Goal: Task Accomplishment & Management: Complete application form

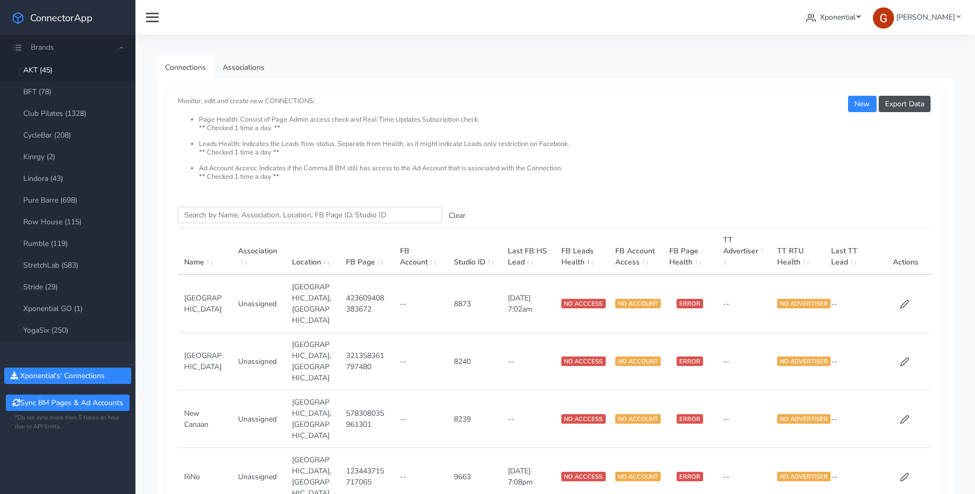
click at [847, 16] on span "Xponential" at bounding box center [837, 17] width 35 height 10
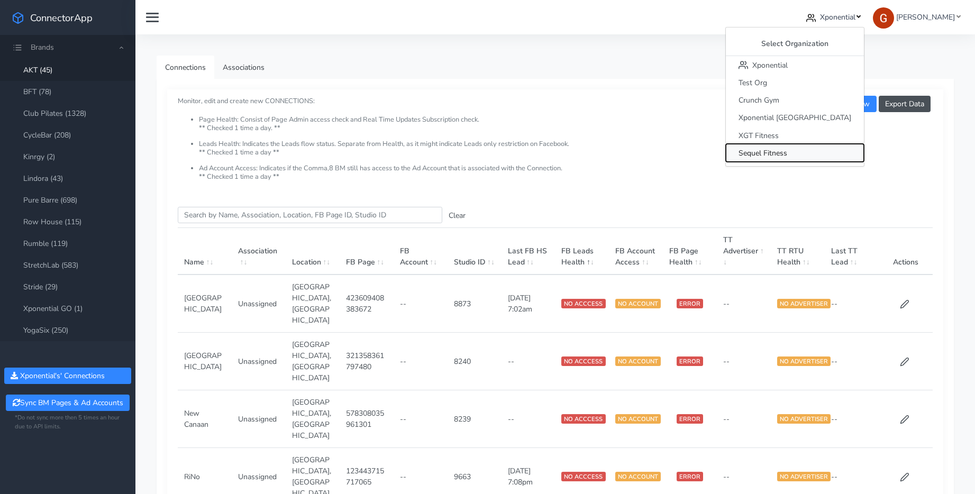
click at [787, 151] on span "Sequel Fitness" at bounding box center [763, 153] width 49 height 10
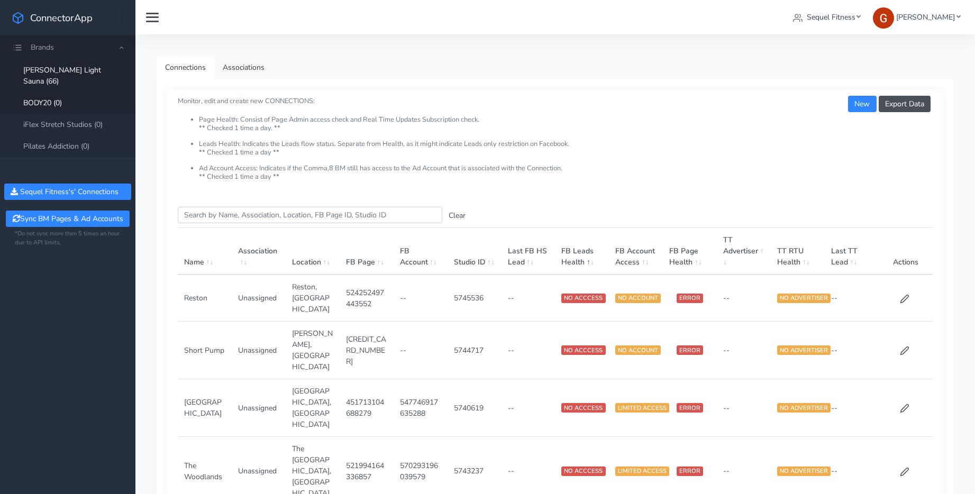
click at [44, 92] on link "BODY20 (0)" at bounding box center [67, 103] width 135 height 22
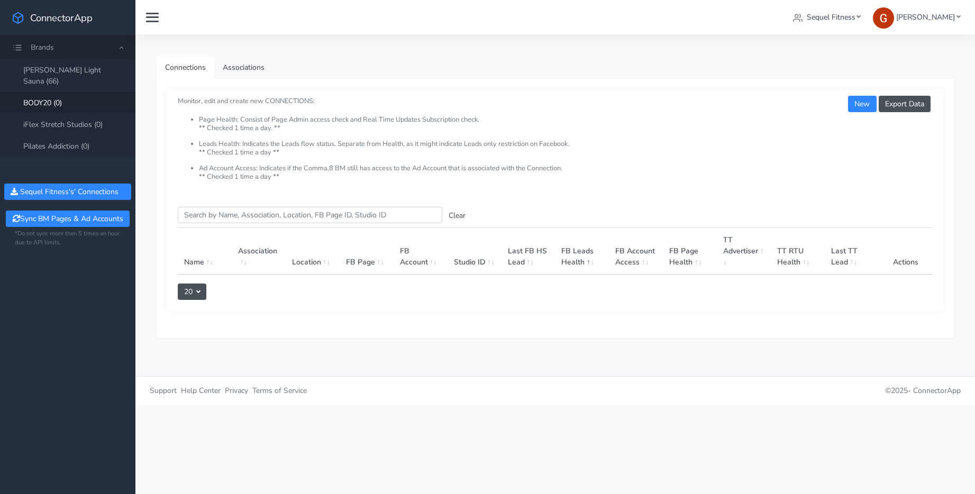
click at [51, 92] on link "BODY20 (0)" at bounding box center [67, 103] width 135 height 22
click at [862, 104] on button "New" at bounding box center [862, 104] width 28 height 16
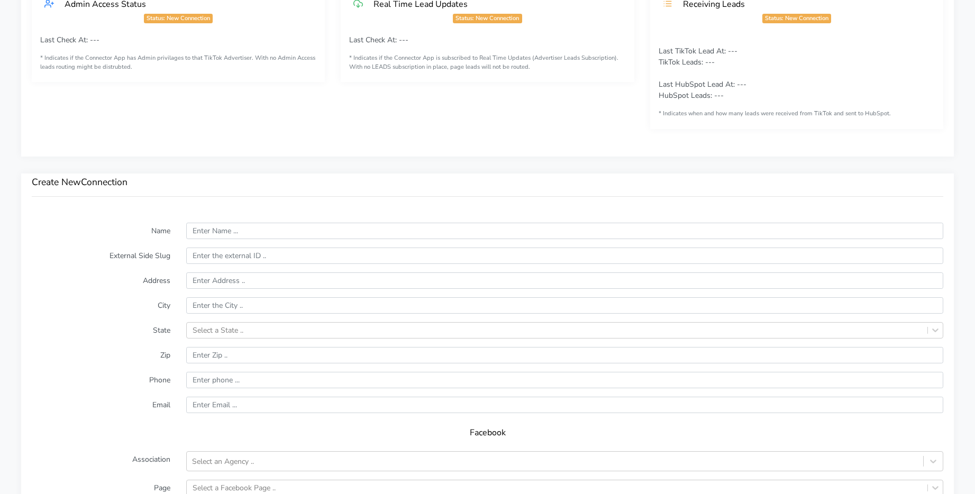
scroll to position [570, 0]
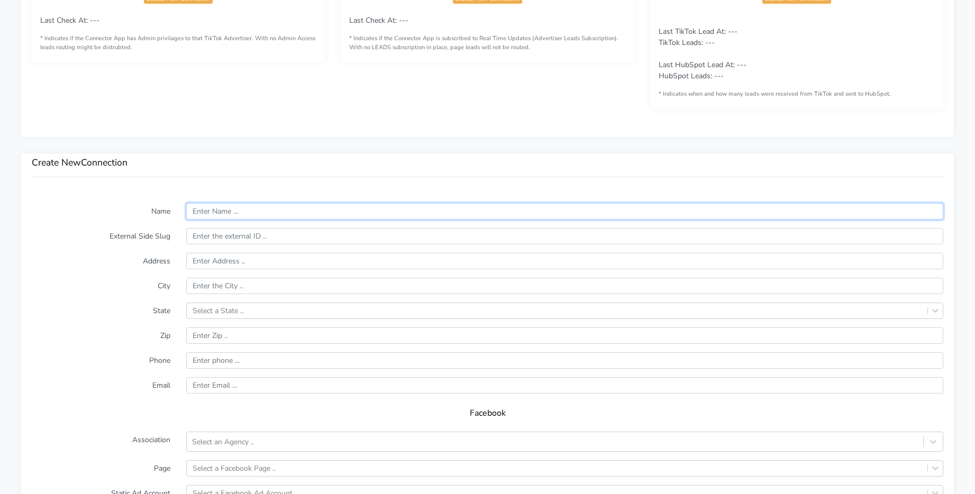
click at [257, 209] on input "text" at bounding box center [564, 211] width 757 height 16
type input "St [PERSON_NAME]"
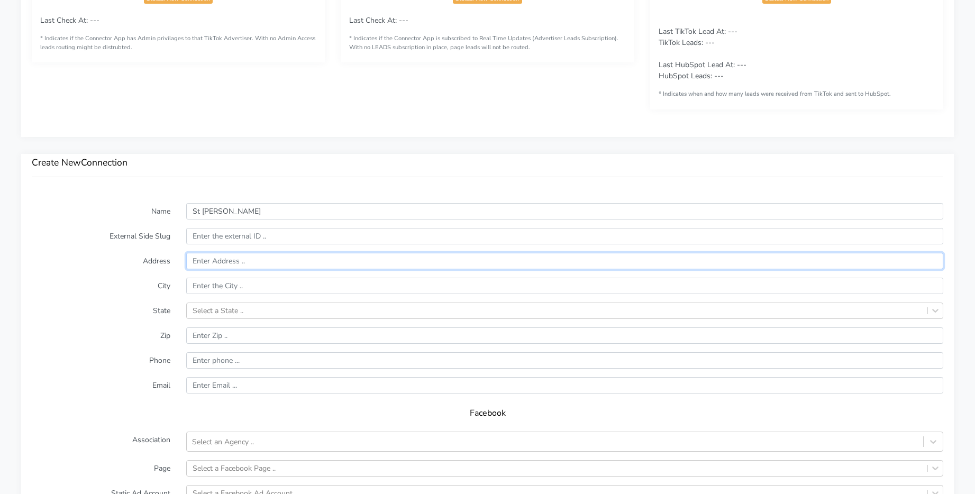
click at [229, 264] on input "text" at bounding box center [564, 261] width 757 height 16
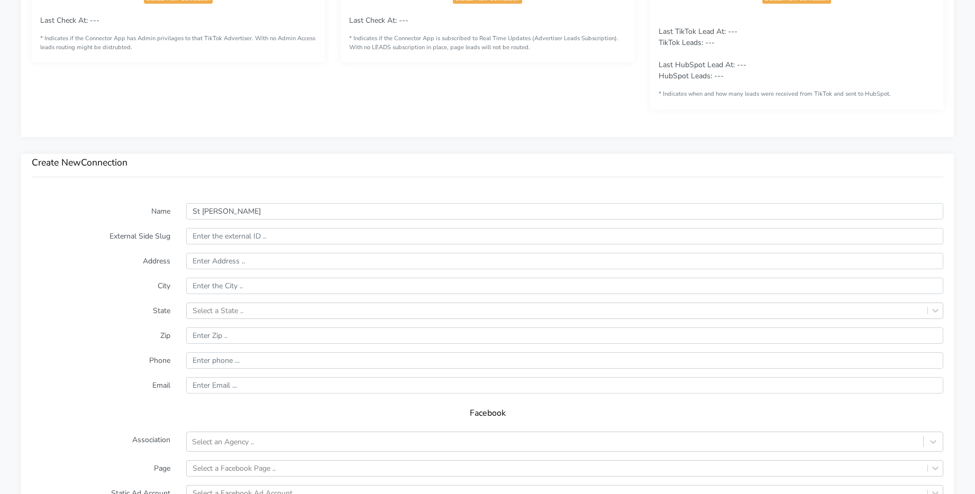
click at [242, 245] on form "Name St [PERSON_NAME] External Side Slug Address City State Select a State .. Z…" at bounding box center [488, 412] width 912 height 418
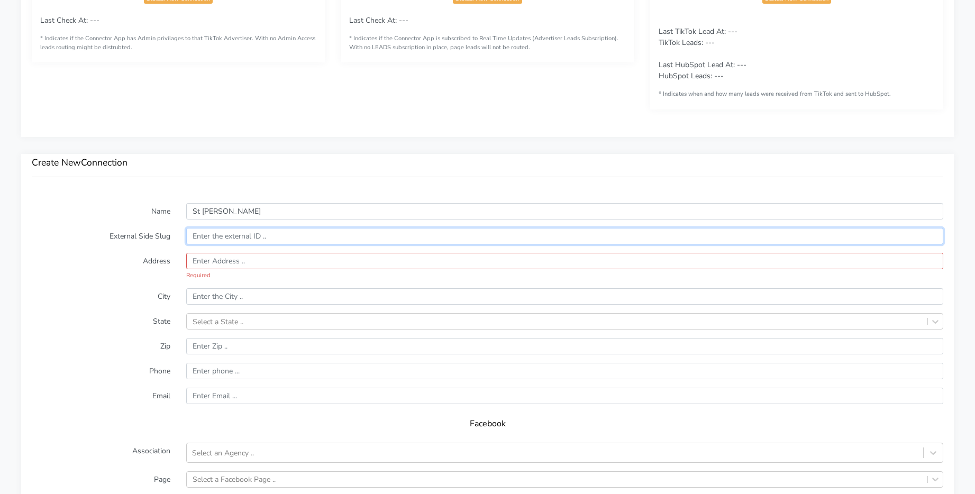
click at [243, 239] on input "text" at bounding box center [564, 236] width 757 height 16
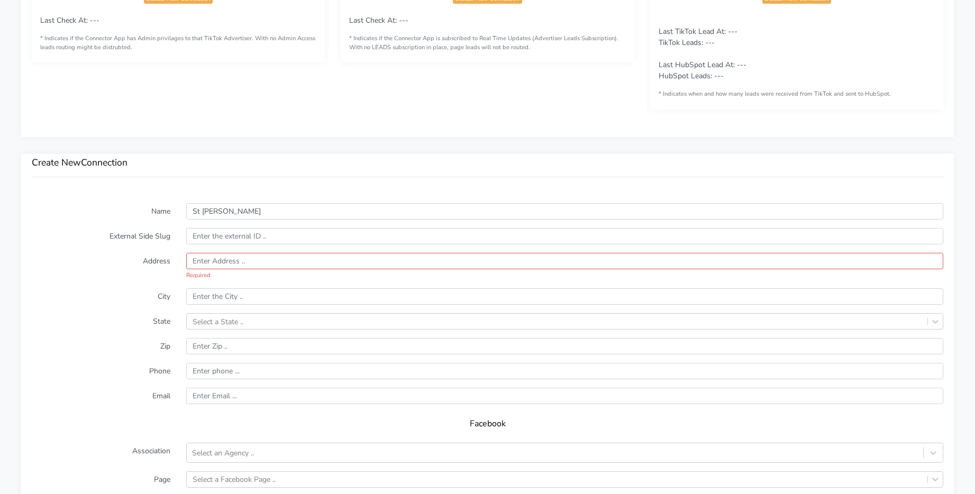
click at [223, 286] on form "Name St [PERSON_NAME] External Side Slug Address Required City State Select a S…" at bounding box center [488, 417] width 912 height 429
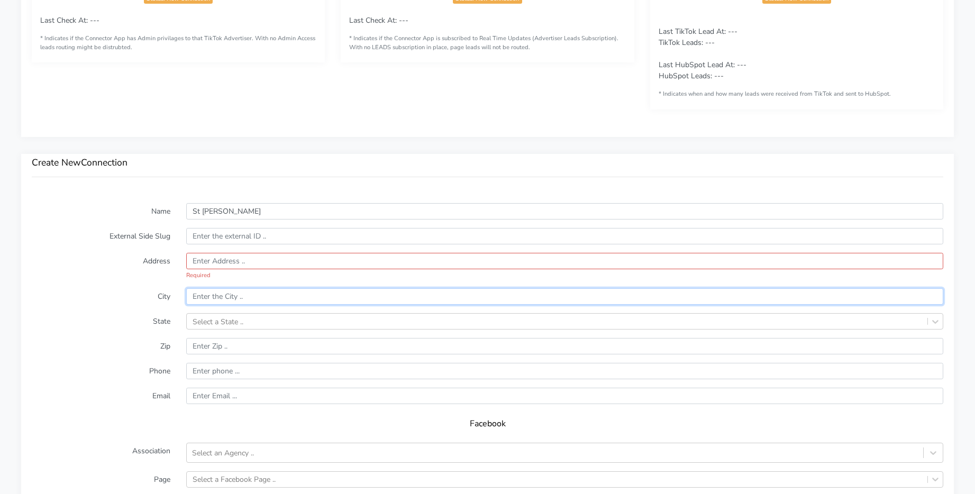
click at [223, 299] on input "text" at bounding box center [564, 296] width 757 height 16
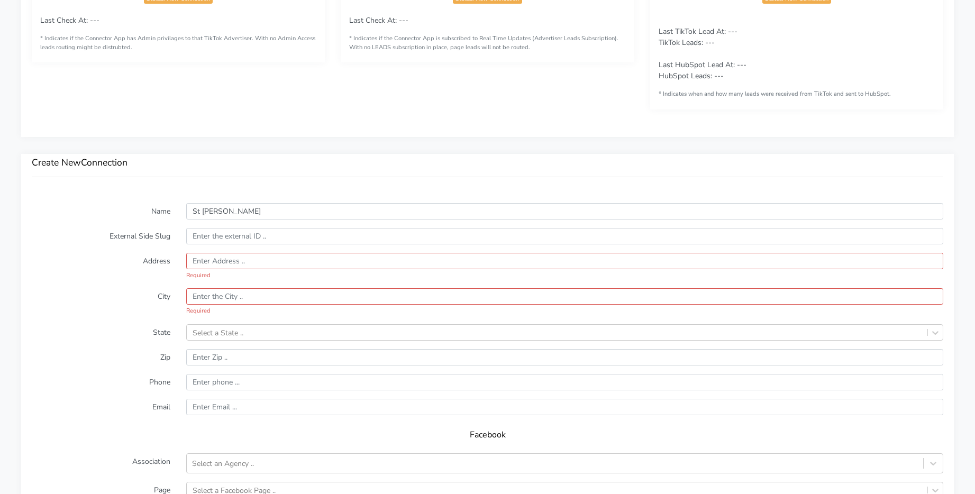
click at [228, 269] on div "Required" at bounding box center [564, 267] width 757 height 28
click at [230, 261] on input "text" at bounding box center [564, 261] width 757 height 16
click at [268, 258] on input "text" at bounding box center [564, 261] width 757 height 16
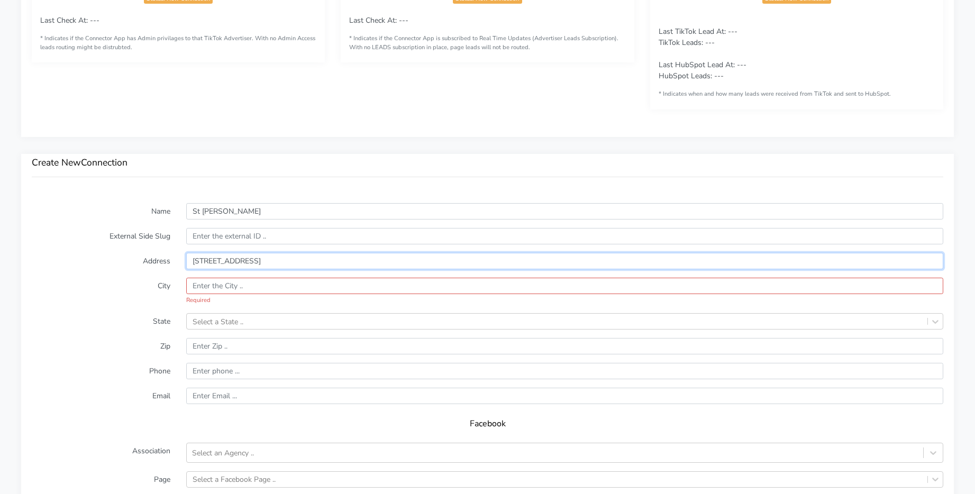
type input "[STREET_ADDRESS]"
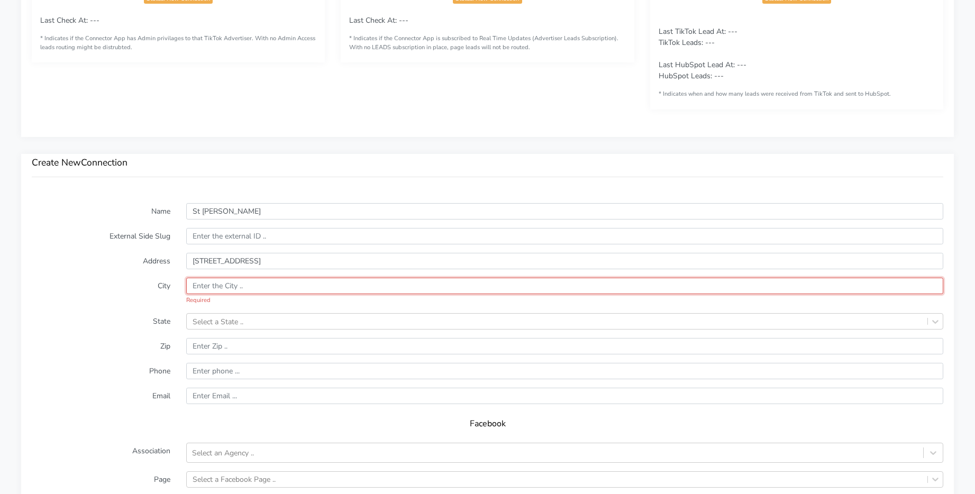
click at [269, 278] on input "text" at bounding box center [564, 286] width 757 height 16
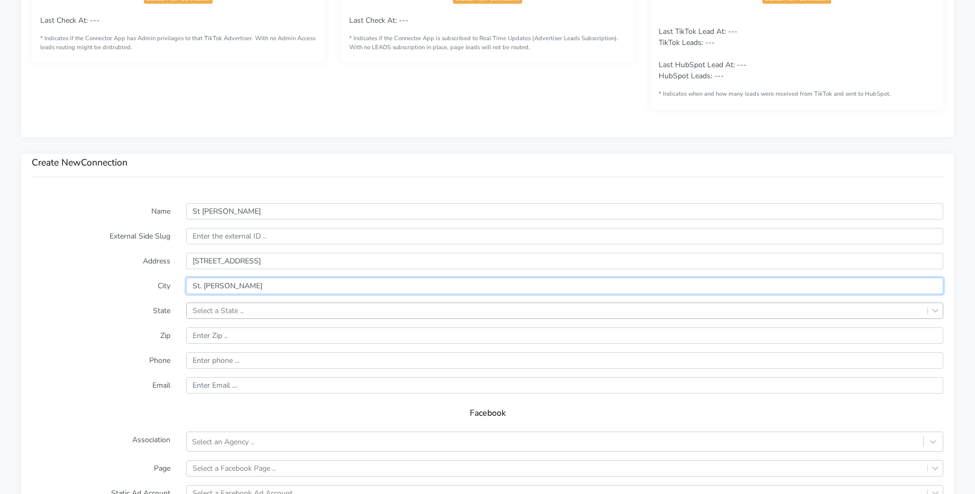
type input "St. [PERSON_NAME]"
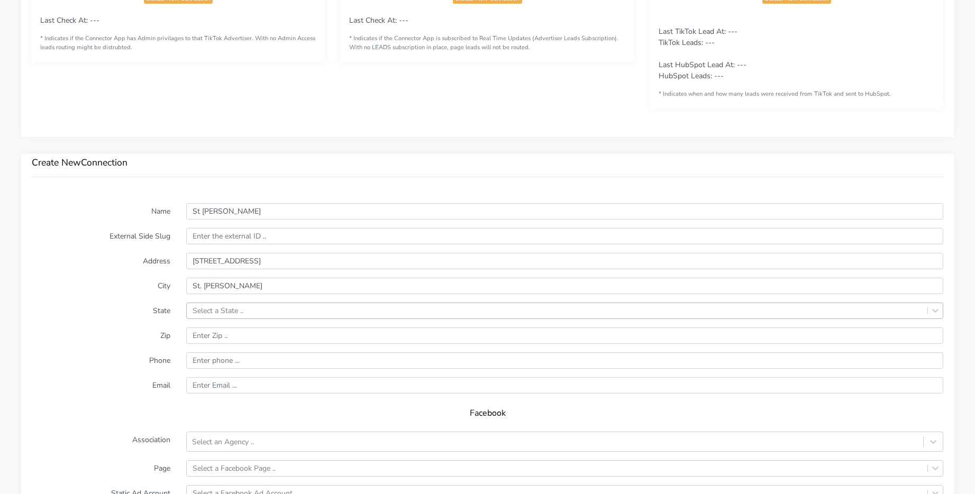
click at [271, 313] on div "Select a State .." at bounding box center [557, 310] width 741 height 15
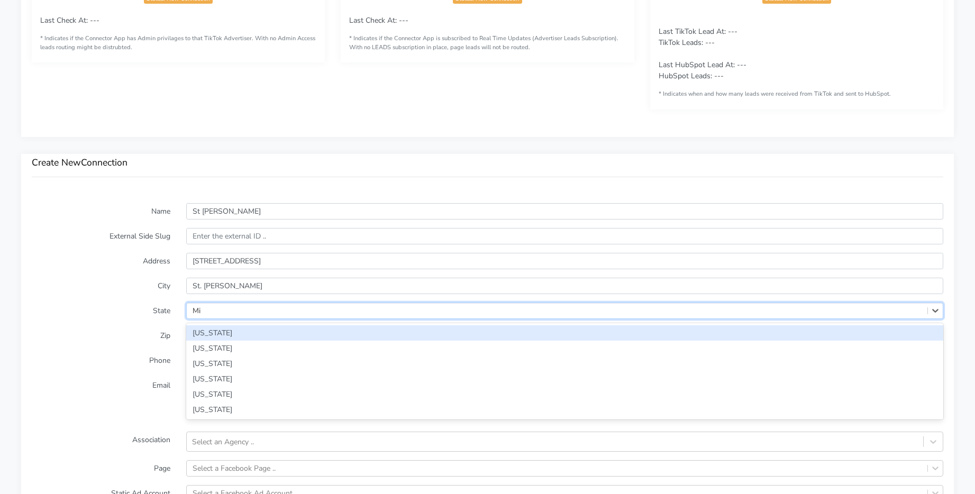
type input "Mis"
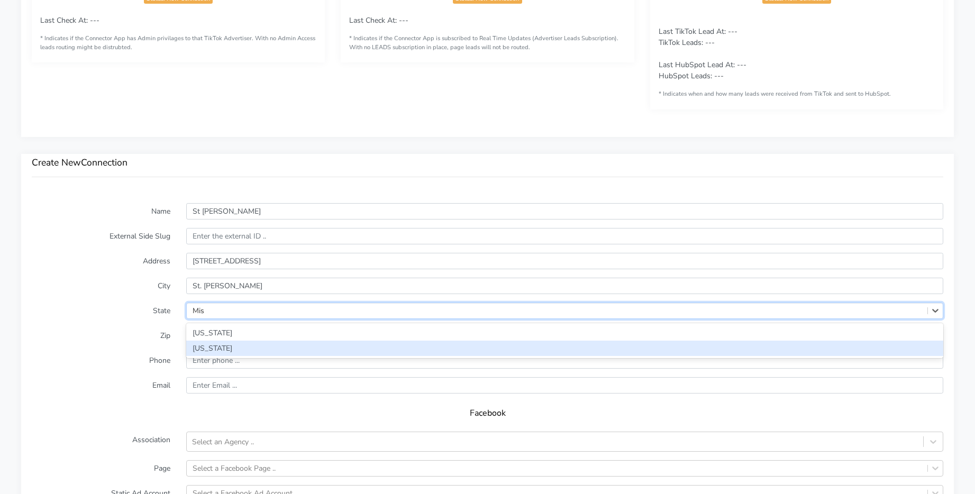
click at [244, 347] on div "[US_STATE]" at bounding box center [564, 348] width 757 height 15
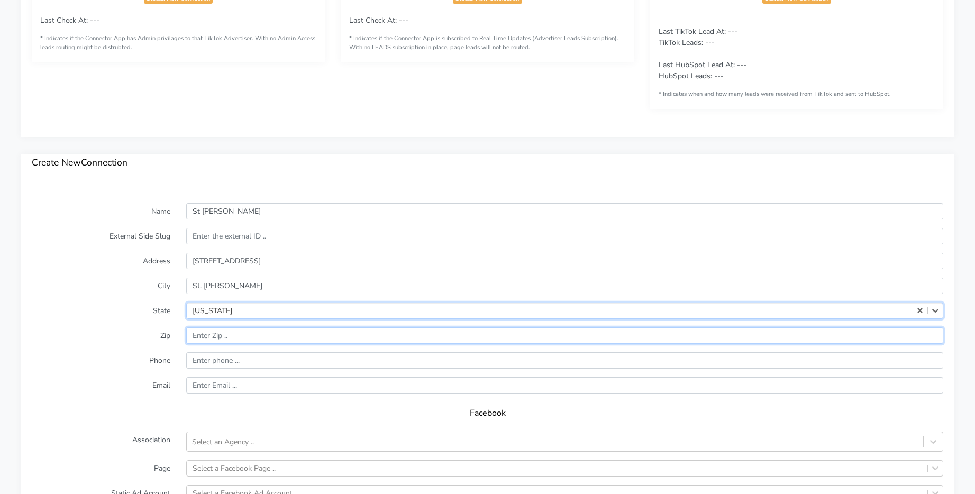
click at [247, 338] on input "input" at bounding box center [564, 336] width 757 height 16
type input "63304"
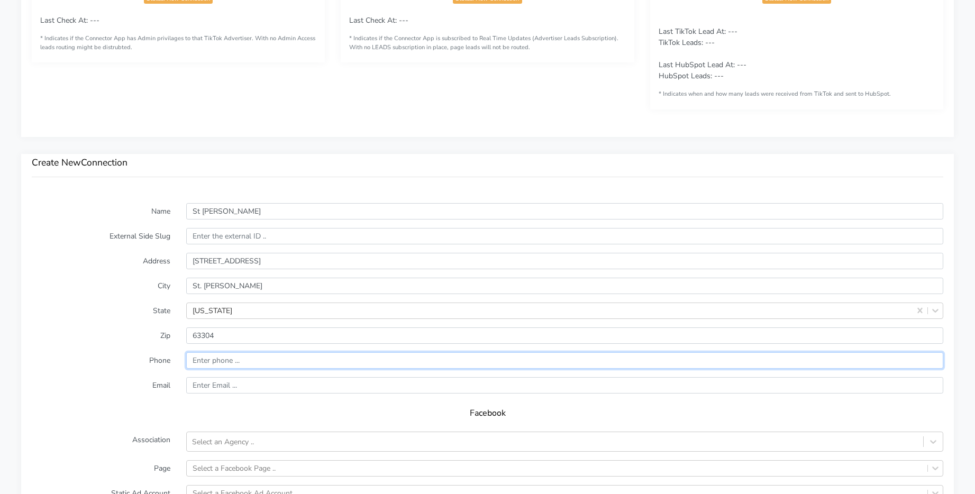
click at [249, 364] on input "input" at bounding box center [564, 360] width 757 height 16
paste input "[PHONE_NUMBER]"
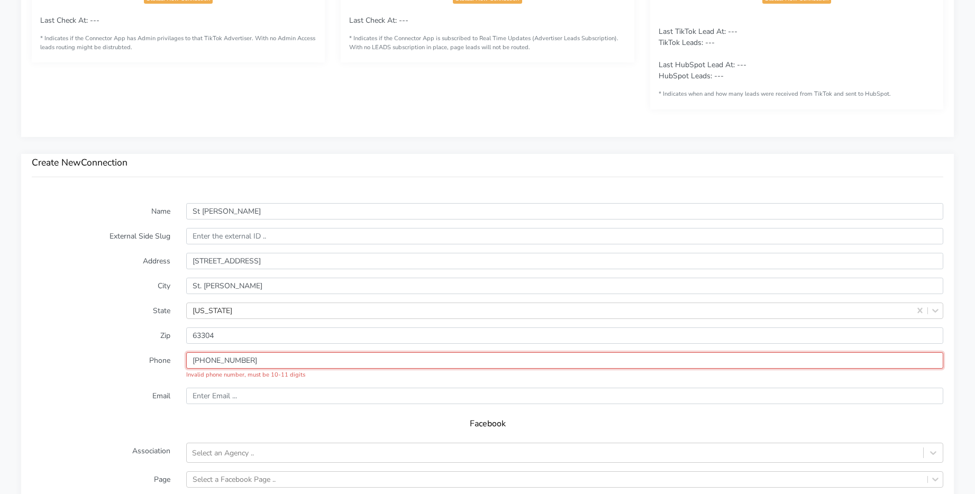
click at [193, 359] on input "input" at bounding box center [564, 360] width 757 height 16
drag, startPoint x: 214, startPoint y: 359, endPoint x: 226, endPoint y: 399, distance: 41.5
click at [214, 359] on input "input" at bounding box center [564, 360] width 757 height 16
click at [227, 357] on input "input" at bounding box center [564, 360] width 757 height 16
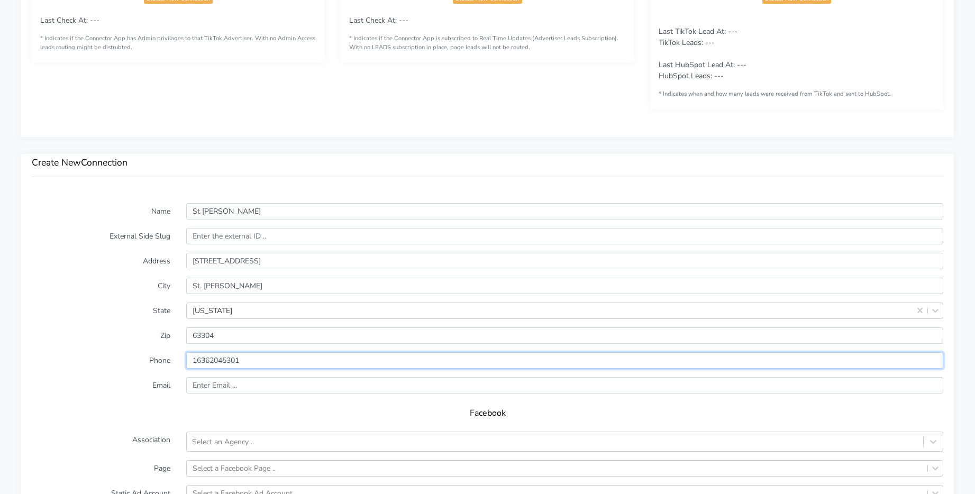
type input "16362045301"
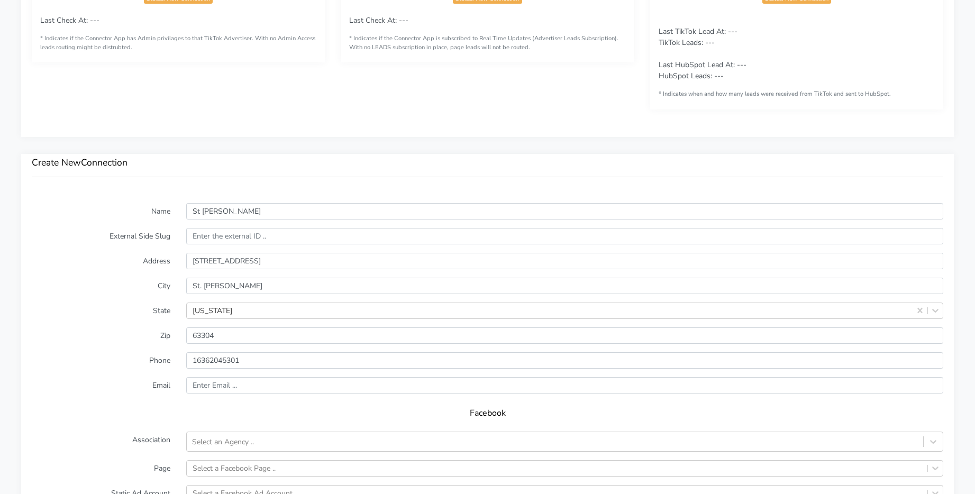
click at [145, 389] on label "Email" at bounding box center [101, 385] width 155 height 16
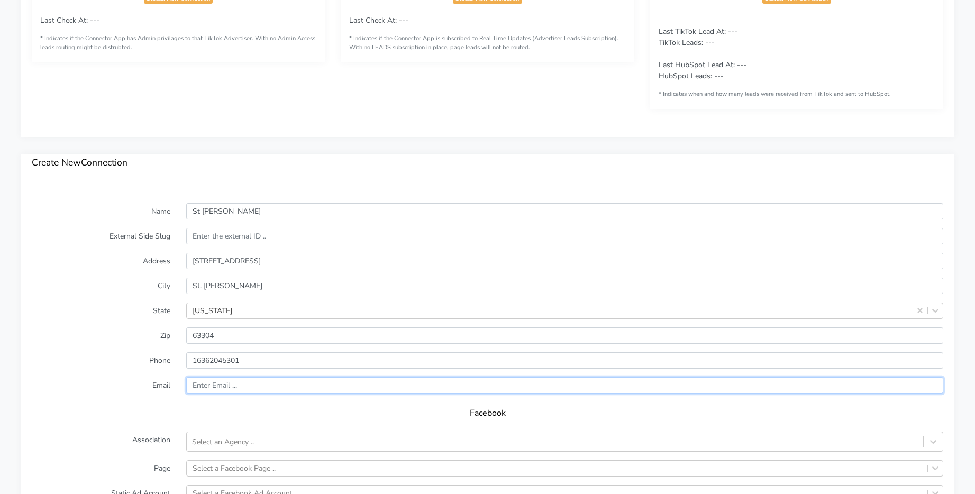
click at [239, 387] on input "text" at bounding box center [564, 385] width 757 height 16
paste input "[EMAIL_ADDRESS][DOMAIN_NAME]"
type input "[EMAIL_ADDRESS][DOMAIN_NAME]"
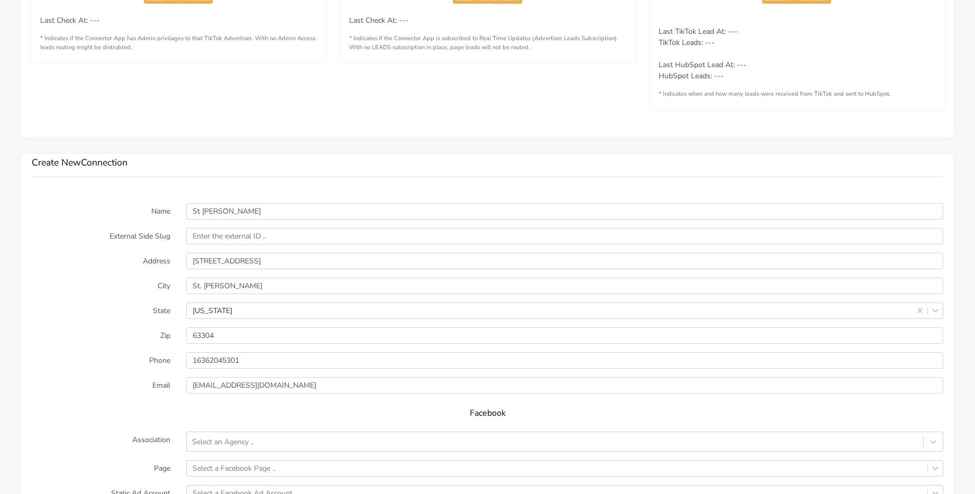
click at [117, 334] on label "Zip" at bounding box center [101, 336] width 155 height 16
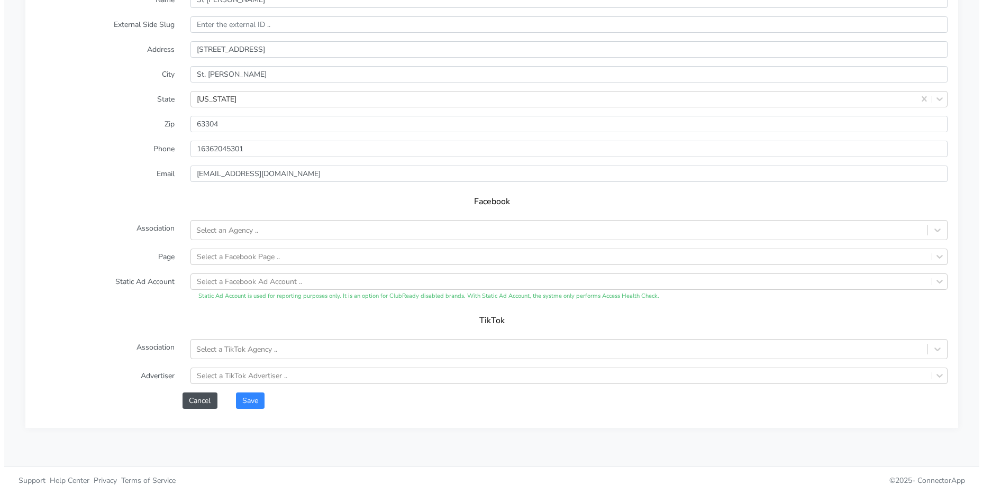
scroll to position [782, 0]
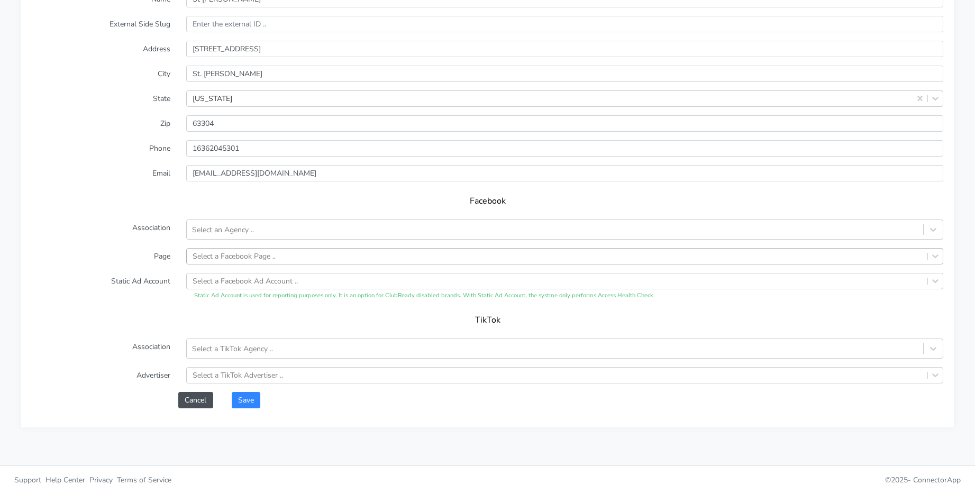
click at [234, 254] on div "Select a Facebook Page .." at bounding box center [234, 256] width 83 height 11
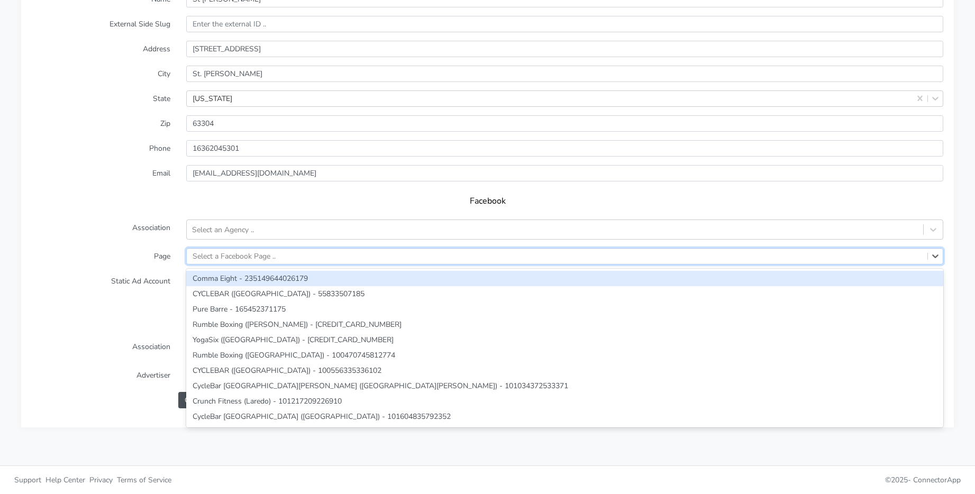
paste input "748211921714132"
type input "748211921714132"
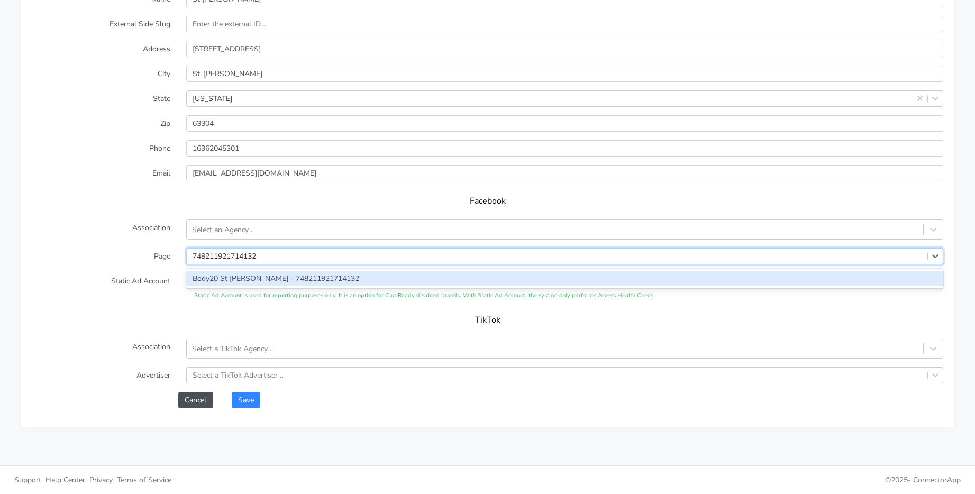
click at [240, 282] on div "Body20 St [PERSON_NAME] - 748211921714132" at bounding box center [564, 278] width 757 height 15
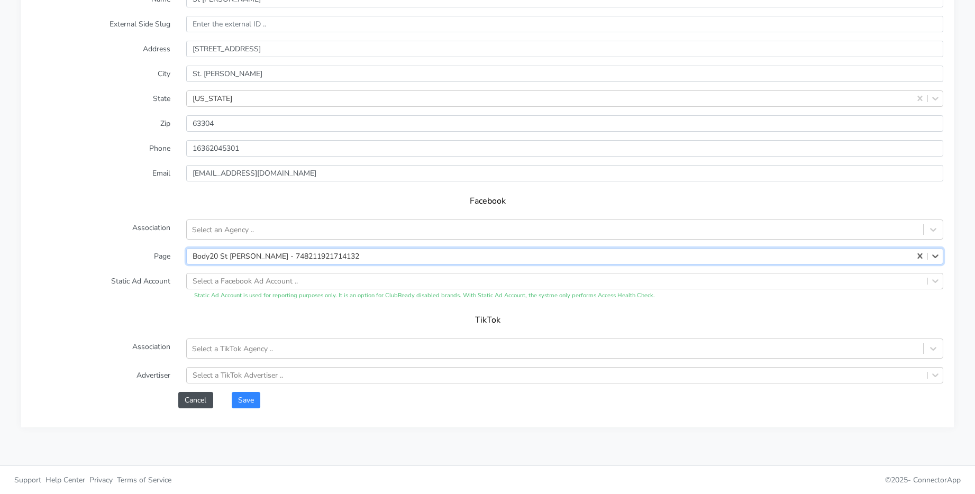
click at [126, 247] on form "Name St [PERSON_NAME] External Side Slug Address [STREET_ADDRESS][PERSON_NAME][…" at bounding box center [488, 200] width 912 height 418
click at [321, 225] on div "Select an Agency .." at bounding box center [555, 229] width 737 height 17
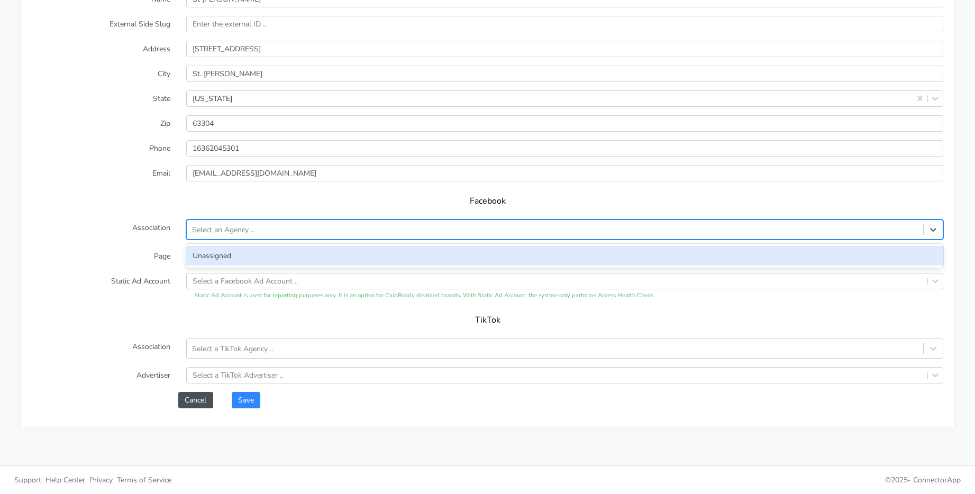
click at [257, 251] on div "Unassigned" at bounding box center [564, 256] width 757 height 20
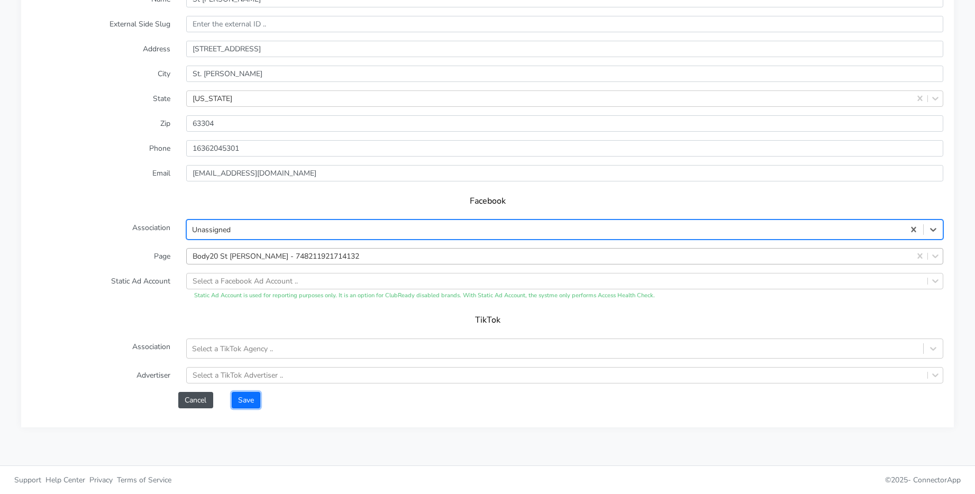
click at [242, 396] on button "Save" at bounding box center [246, 400] width 29 height 16
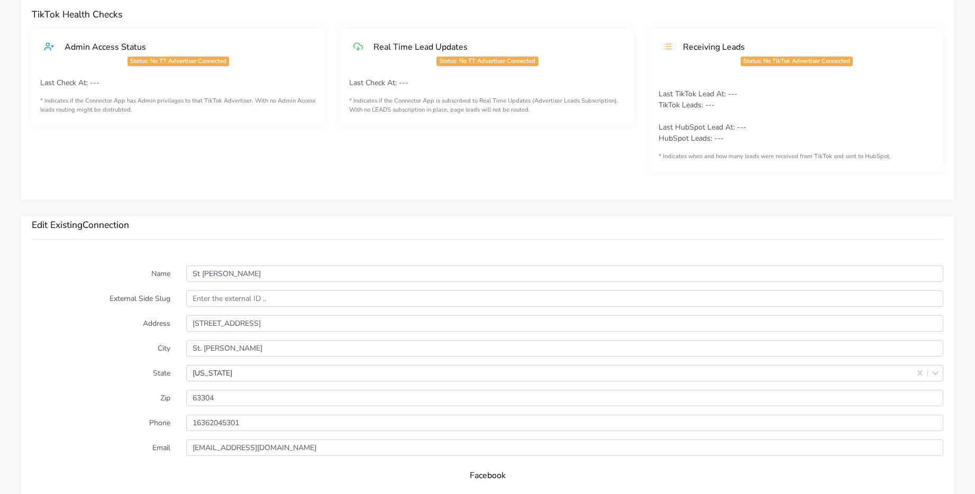
scroll to position [523, 0]
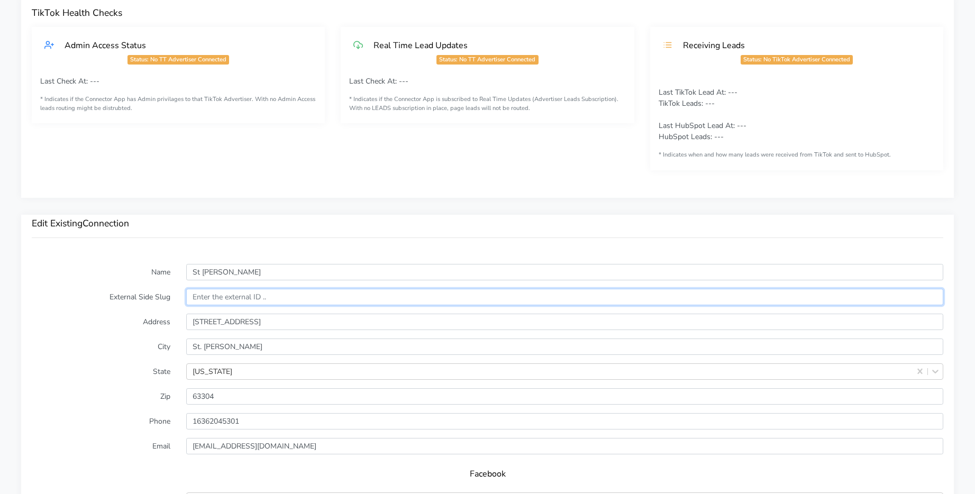
click at [209, 297] on input "text" at bounding box center [564, 297] width 757 height 16
paste input "15126"
type input "15126"
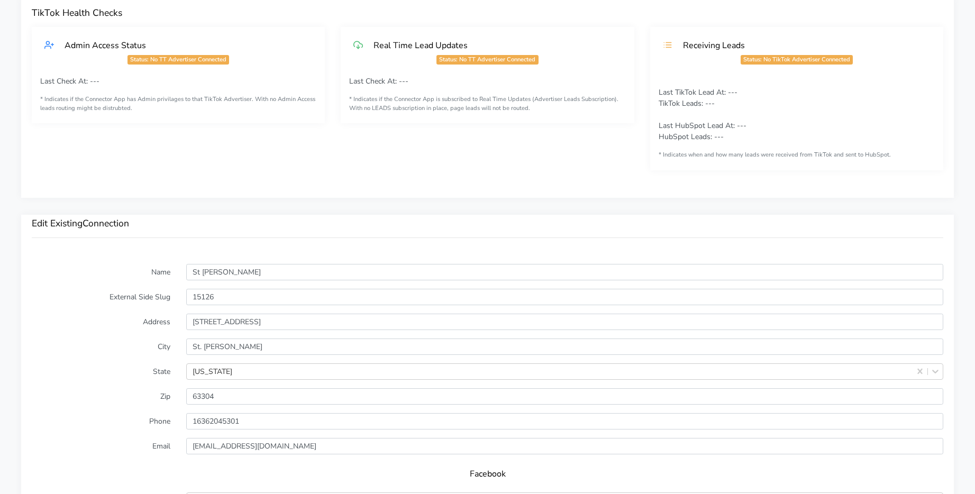
click at [138, 271] on label "Name" at bounding box center [101, 272] width 155 height 16
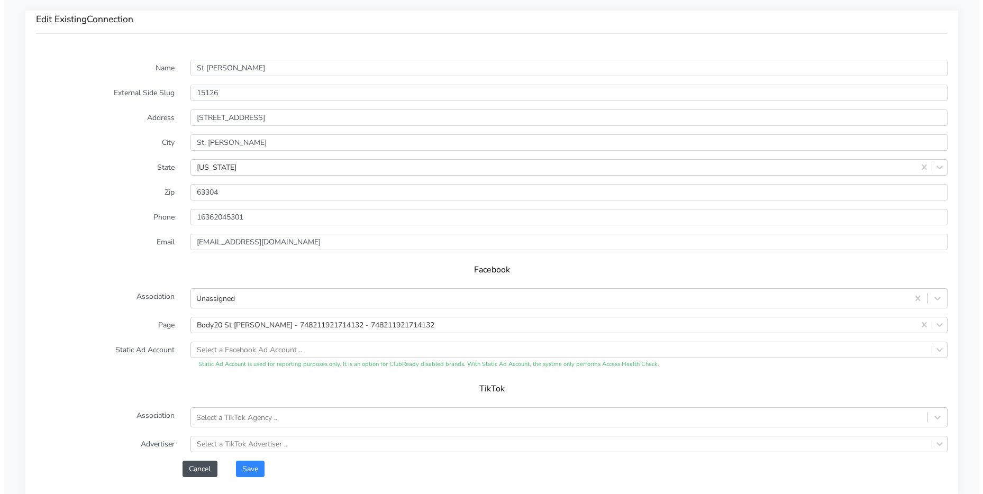
scroll to position [835, 0]
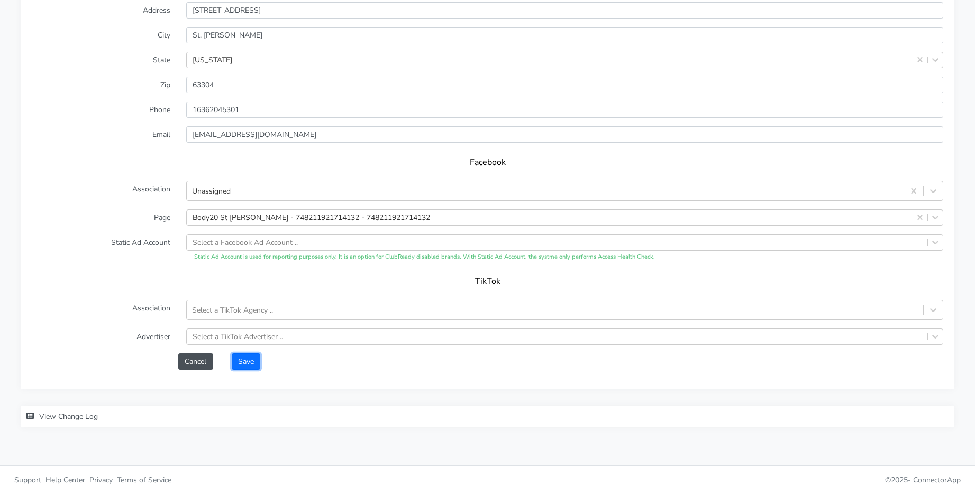
click at [255, 362] on button "Save" at bounding box center [246, 362] width 29 height 16
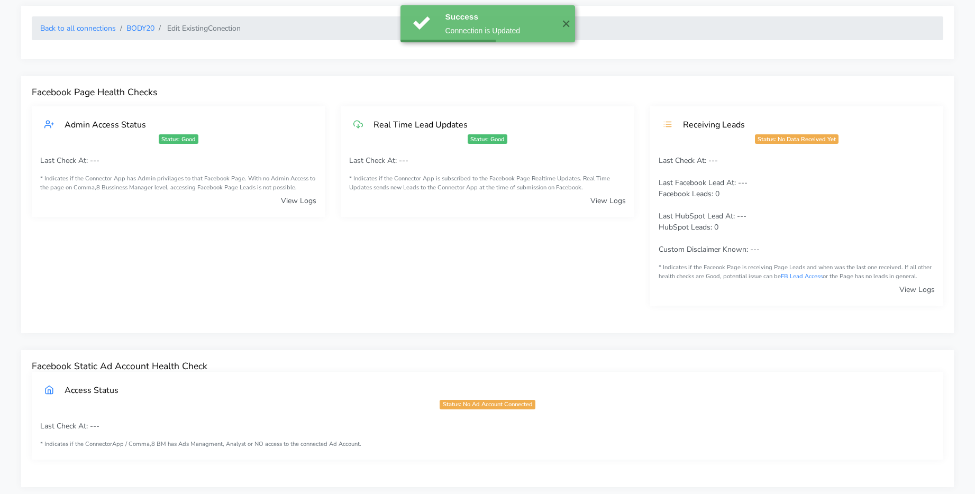
scroll to position [0, 0]
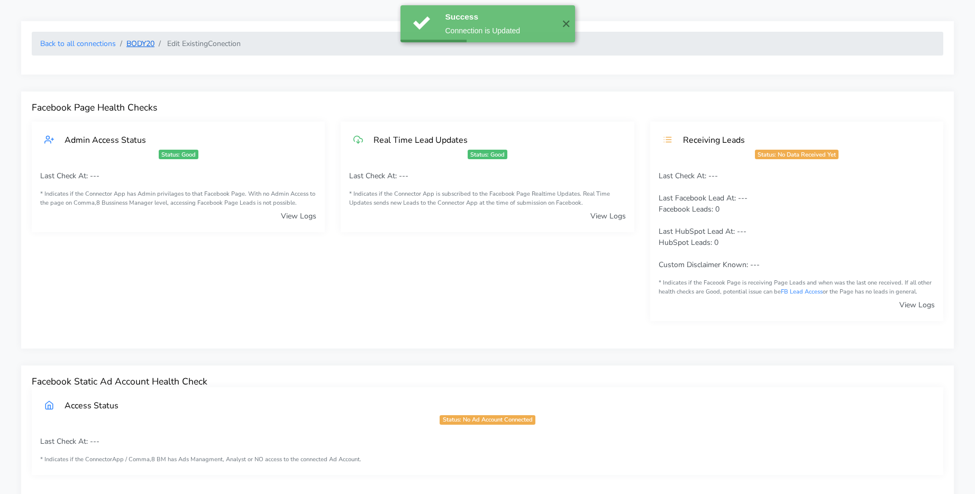
click at [143, 43] on link "BODY20" at bounding box center [140, 44] width 28 height 10
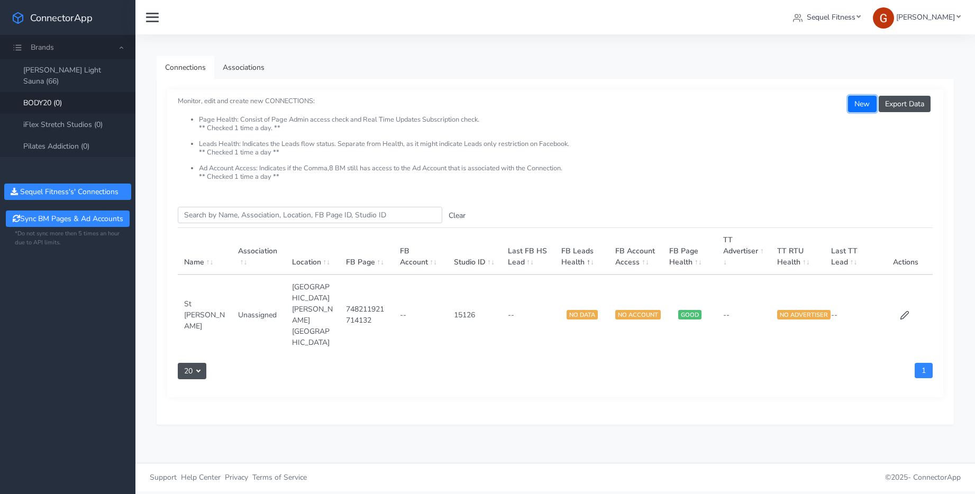
click at [855, 104] on button "New" at bounding box center [862, 104] width 28 height 16
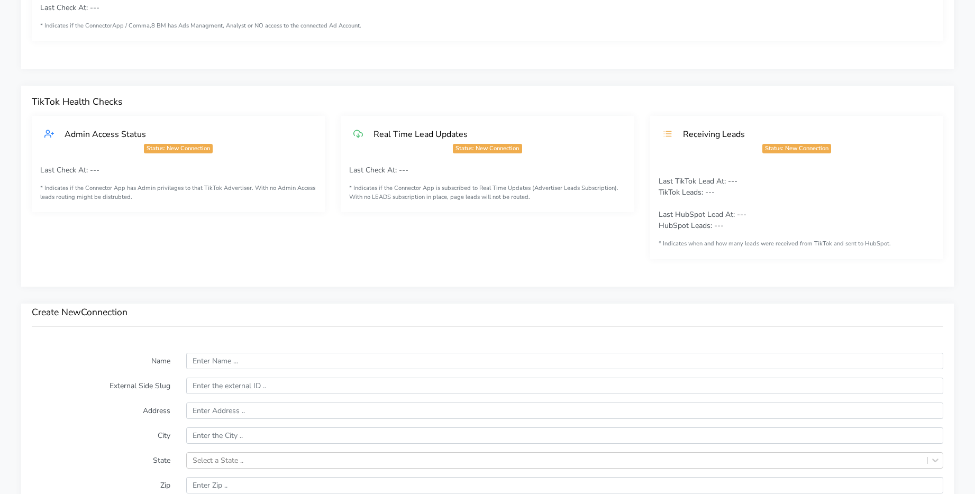
scroll to position [524, 0]
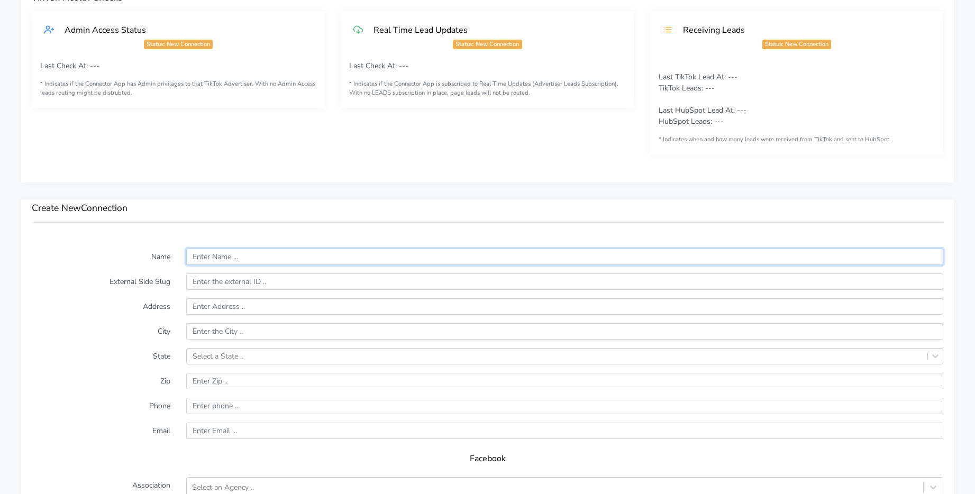
click at [225, 259] on input "text" at bounding box center [564, 257] width 757 height 16
type input "[GEOGRAPHIC_DATA]"
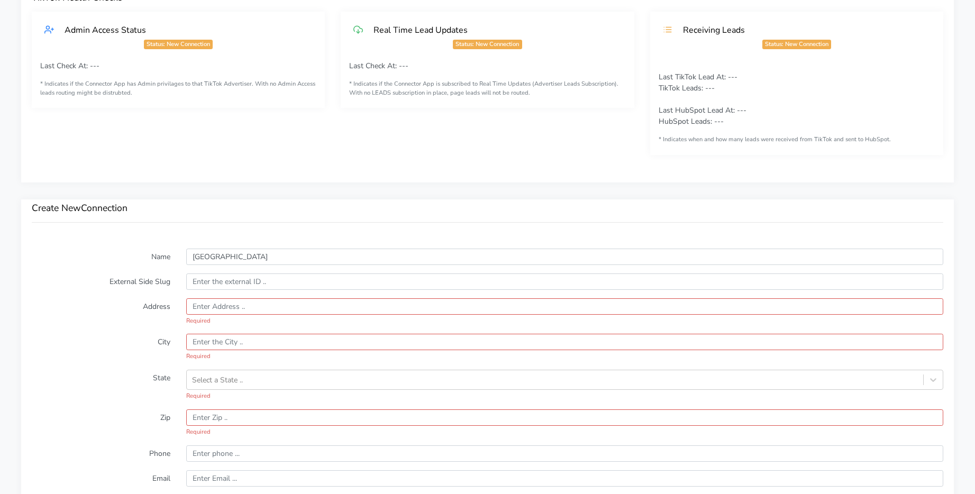
click at [112, 229] on div "Create New Connection" at bounding box center [487, 219] width 933 height 39
click at [257, 287] on input "text" at bounding box center [564, 282] width 757 height 16
click at [218, 306] on input "text" at bounding box center [564, 306] width 757 height 16
paste input "[STREET_ADDRESS]"
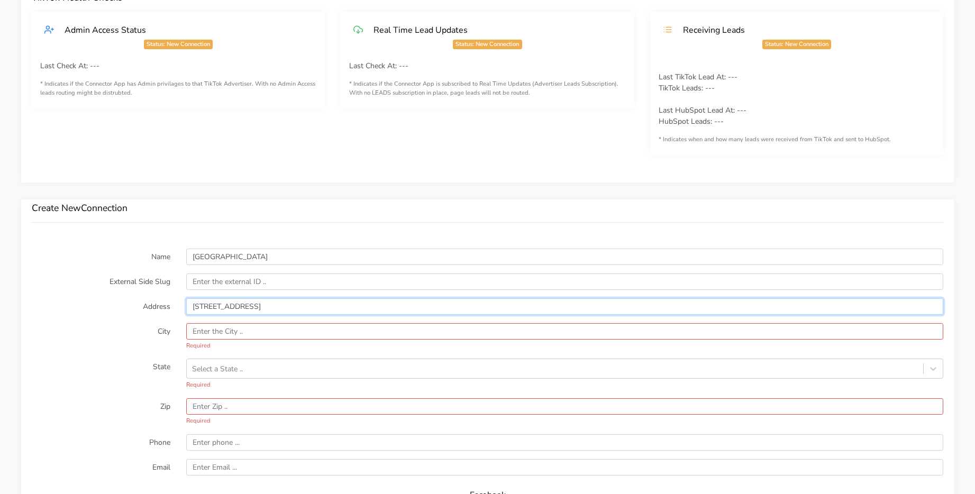
type input "[STREET_ADDRESS]"
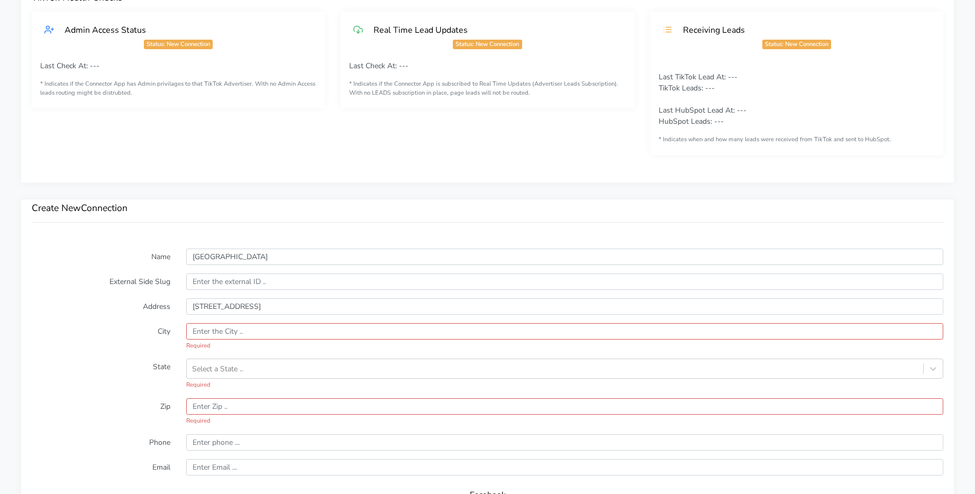
click at [68, 316] on form "Name [GEOGRAPHIC_DATA] External Side Slug Address [STREET_ADDRESS] Required Sta…" at bounding box center [488, 481] width 912 height 465
click at [235, 332] on input "text" at bounding box center [564, 331] width 757 height 16
paste input "[GEOGRAPHIC_DATA]"
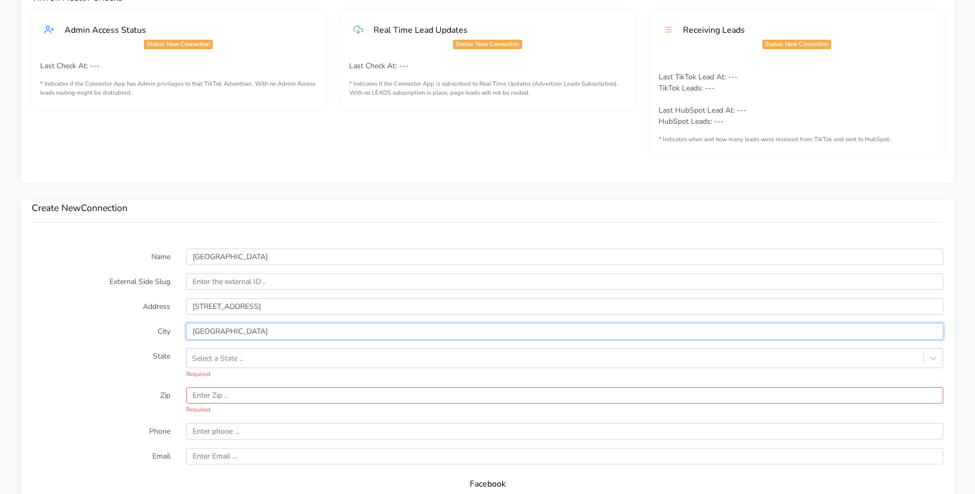
type input "[GEOGRAPHIC_DATA]"
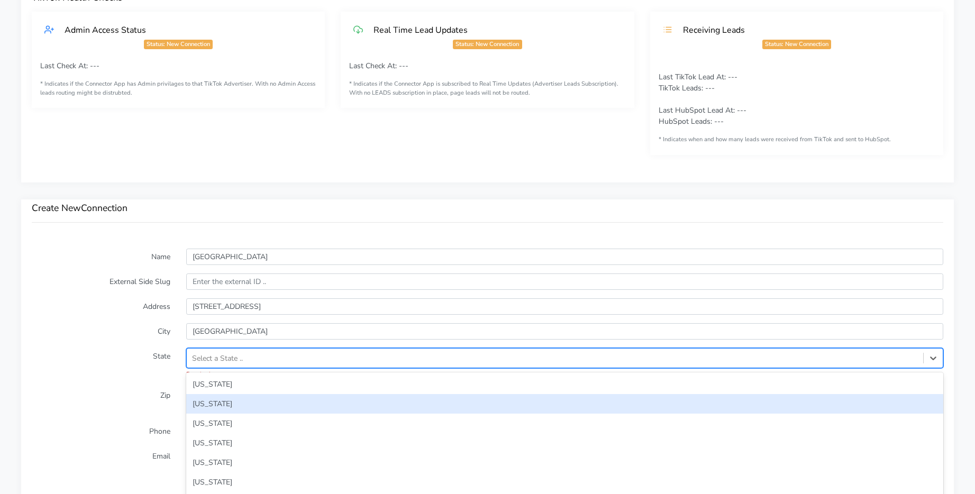
scroll to position [566, 0]
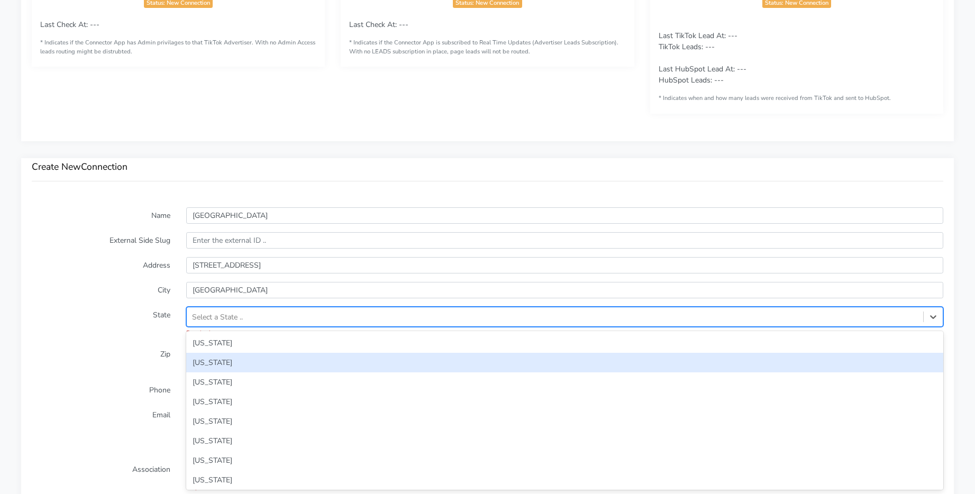
click at [375, 327] on div "option [US_STATE] focused, 2 of 59. 59 results available. Use Up and Down to ch…" at bounding box center [564, 317] width 757 height 20
paste input "[US_STATE]"
type input "[US_STATE]"
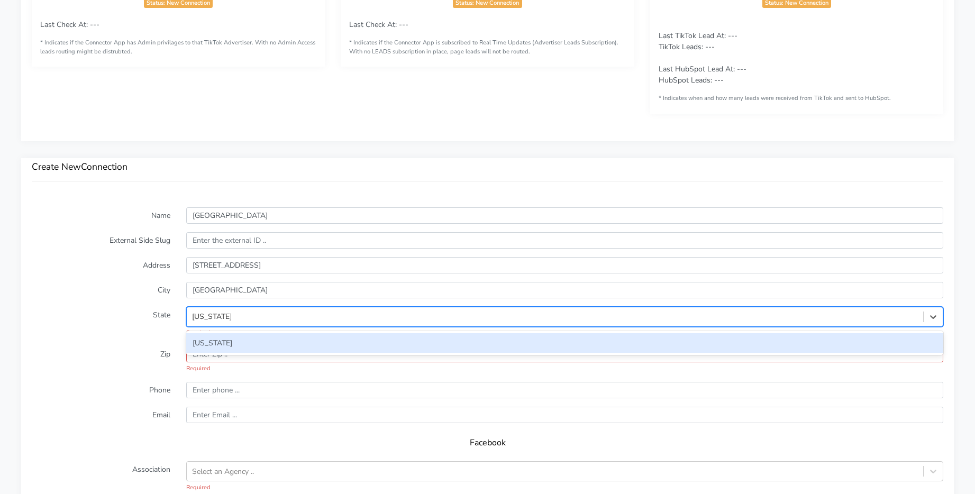
click at [242, 341] on div "[US_STATE]" at bounding box center [564, 343] width 757 height 20
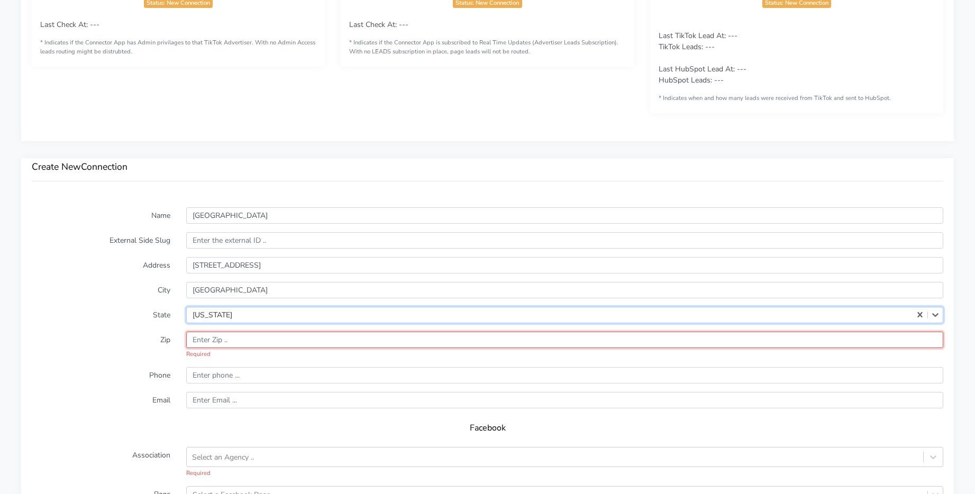
click at [235, 336] on input "input" at bounding box center [564, 340] width 757 height 16
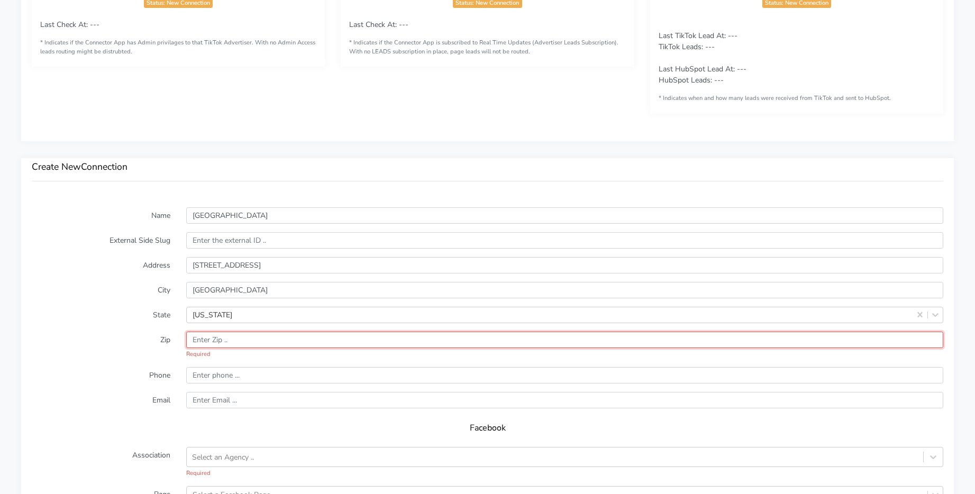
paste input "07724"
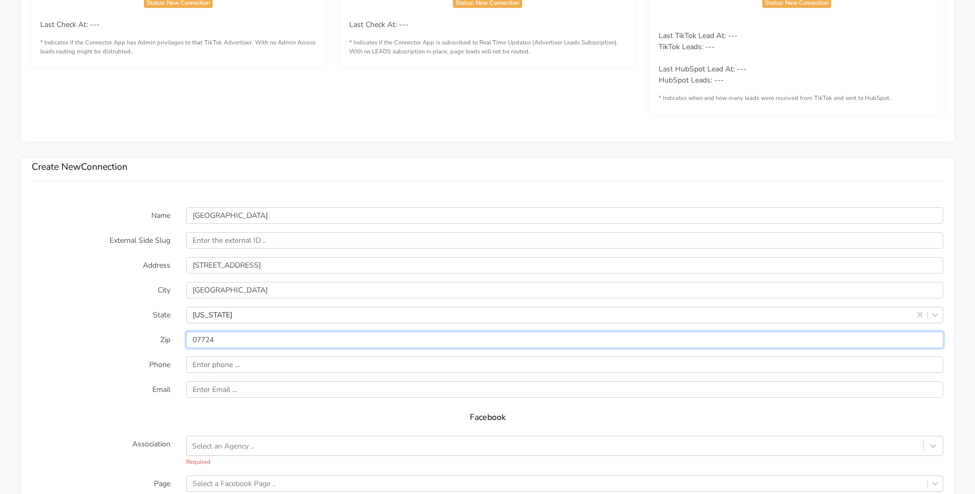
type input "07724"
click at [440, 376] on form "Name [GEOGRAPHIC_DATA] External Side Slug Address [STREET_ADDRESS][US_STATE] Zi…" at bounding box center [488, 421] width 912 height 429
click at [243, 362] on input "input" at bounding box center [564, 365] width 757 height 16
paste input "[PHONE_NUMBER]"
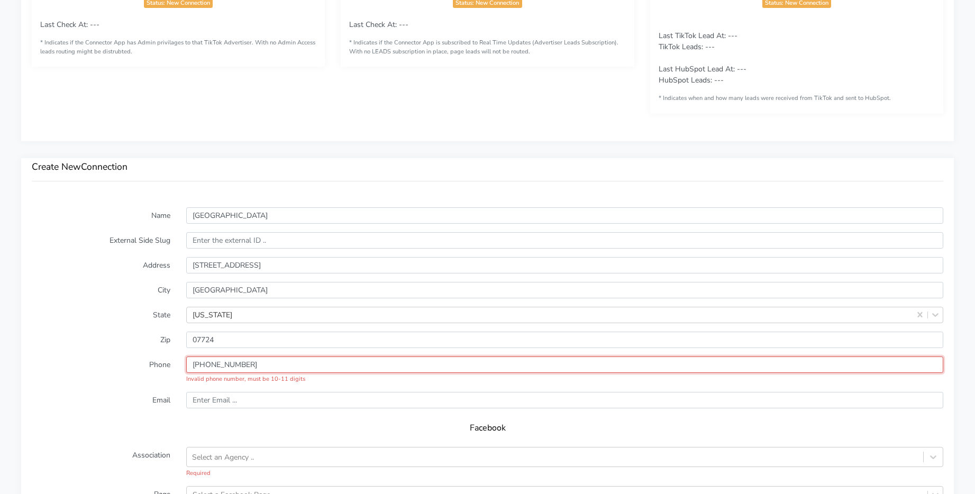
click at [226, 365] on input "input" at bounding box center [564, 365] width 757 height 16
click at [210, 366] on input "input" at bounding box center [564, 365] width 757 height 16
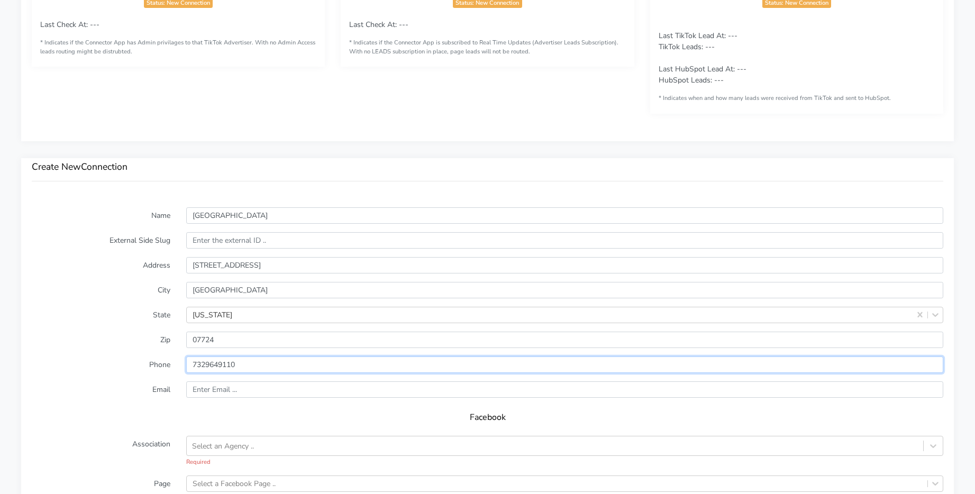
click at [192, 365] on input "input" at bounding box center [564, 365] width 757 height 16
type input "17329649110"
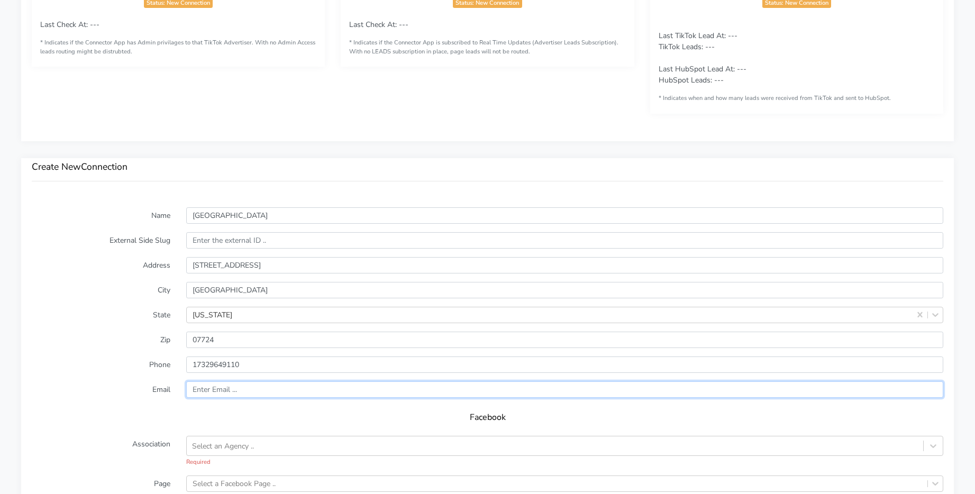
click at [232, 394] on input "text" at bounding box center [564, 390] width 757 height 16
paste input "[EMAIL_ADDRESS][DOMAIN_NAME]"
type input "[EMAIL_ADDRESS][DOMAIN_NAME]"
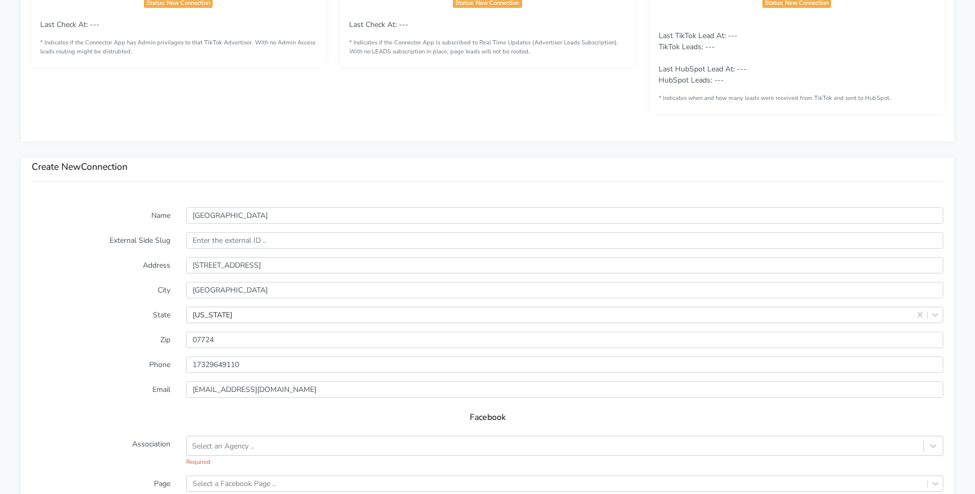
click at [105, 348] on form "Name [GEOGRAPHIC_DATA] External Side Slug Address [STREET_ADDRESS][US_STATE] Zi…" at bounding box center [488, 421] width 912 height 429
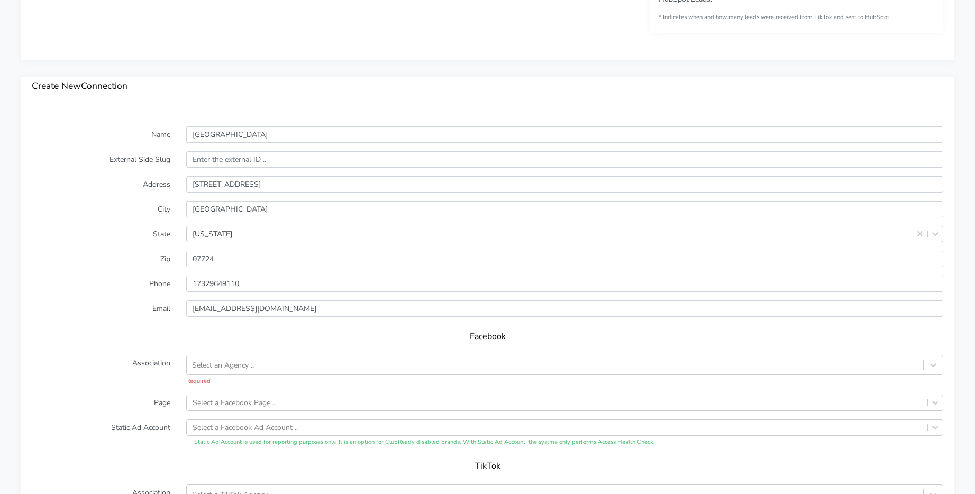
scroll to position [655, 0]
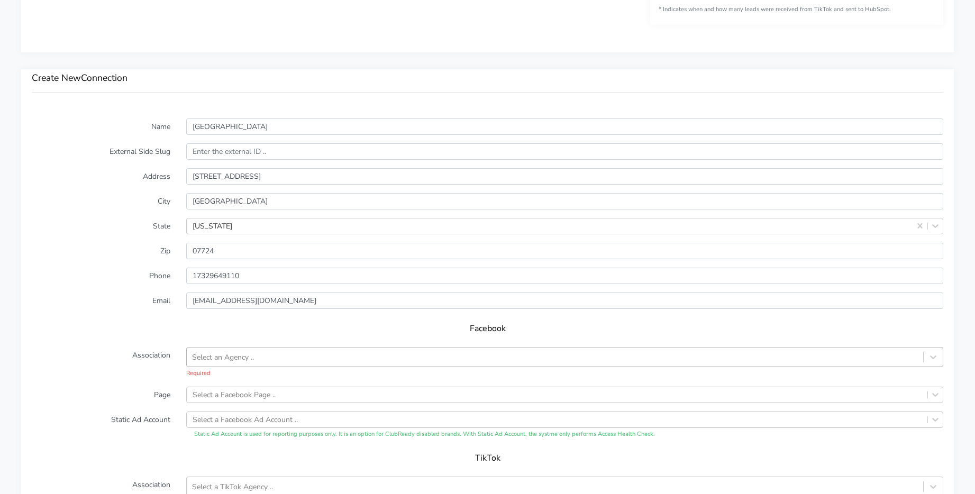
drag, startPoint x: 229, startPoint y: 360, endPoint x: 236, endPoint y: 357, distance: 7.9
click at [229, 360] on div "Select an Agency .." at bounding box center [223, 356] width 62 height 11
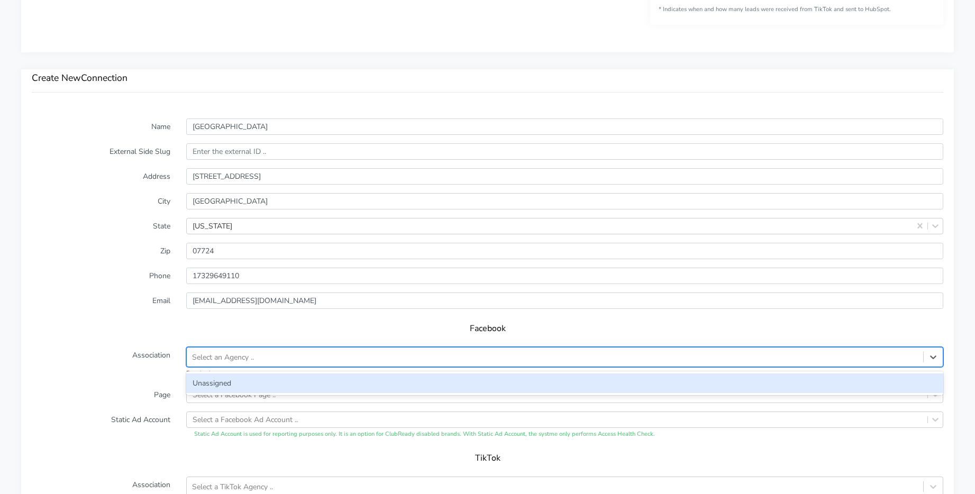
click at [228, 380] on div "Unassigned" at bounding box center [564, 384] width 757 height 20
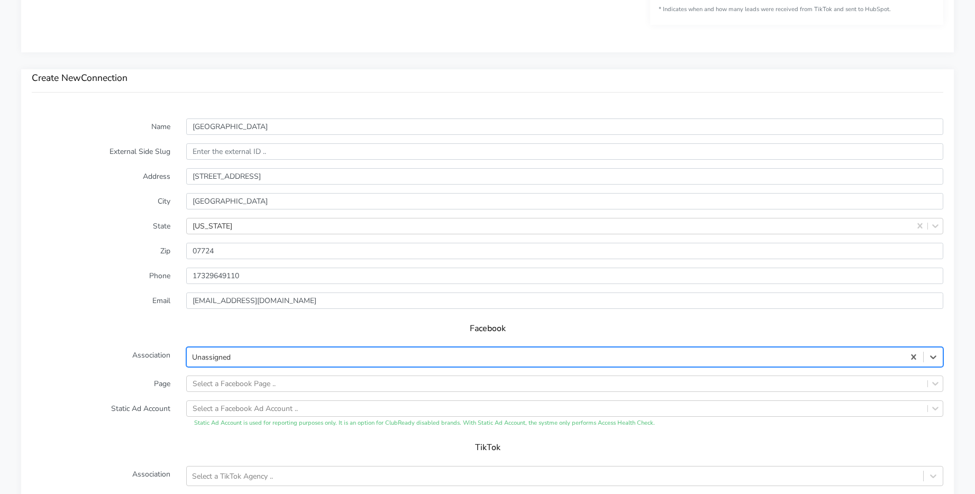
click at [231, 395] on form "Name [GEOGRAPHIC_DATA] External Side Slug Address [STREET_ADDRESS][US_STATE] Zi…" at bounding box center [488, 328] width 912 height 418
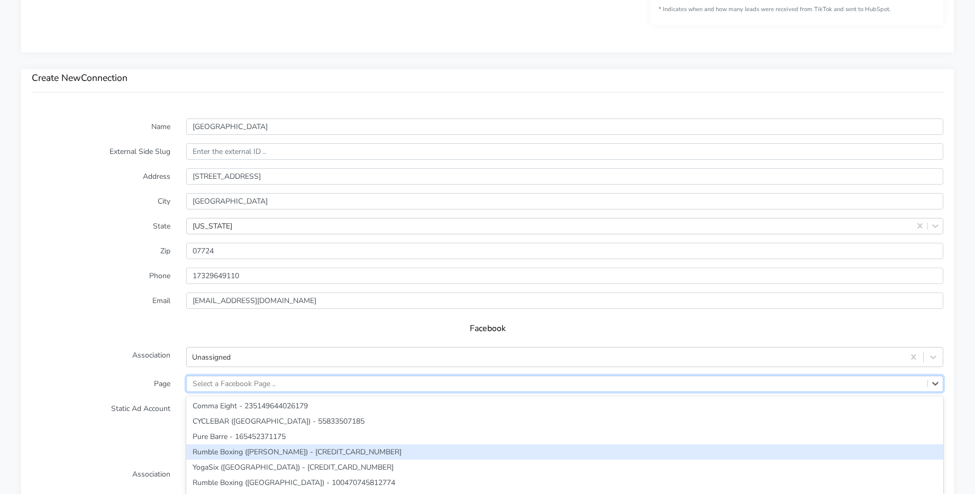
click at [233, 387] on div "option Rumble Boxing ([PERSON_NAME]) - [CREDIT_CARD_NUMBER] focused, 4 of 290. …" at bounding box center [564, 384] width 757 height 16
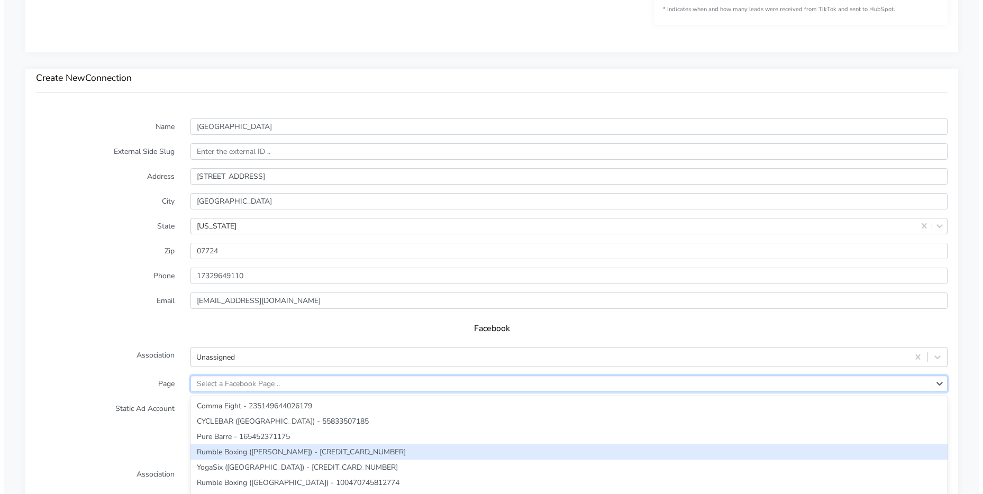
scroll to position [720, 0]
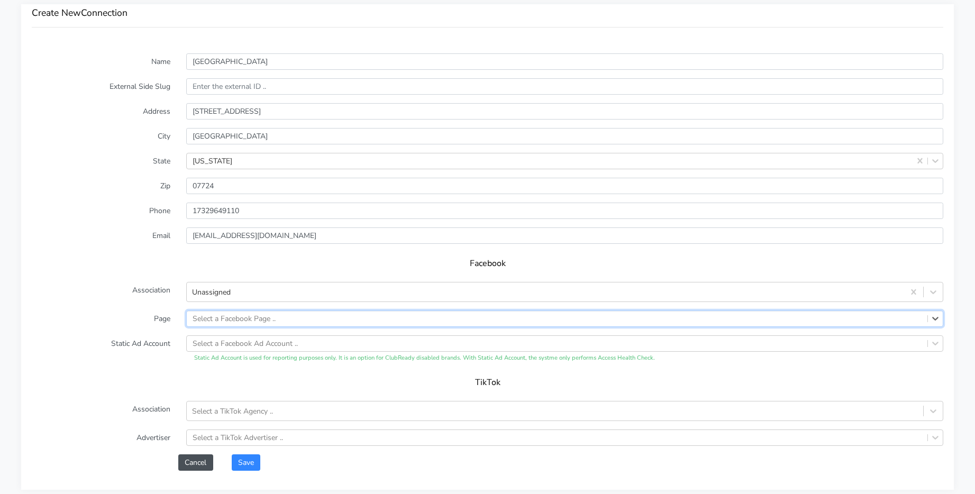
click at [125, 319] on label "Page" at bounding box center [101, 319] width 155 height 16
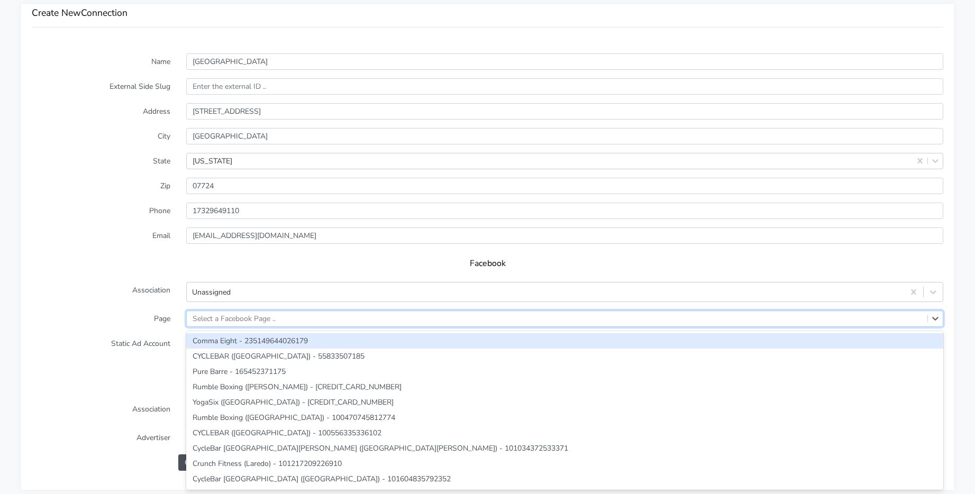
click at [275, 321] on div "Select a Facebook Page .." at bounding box center [234, 318] width 83 height 11
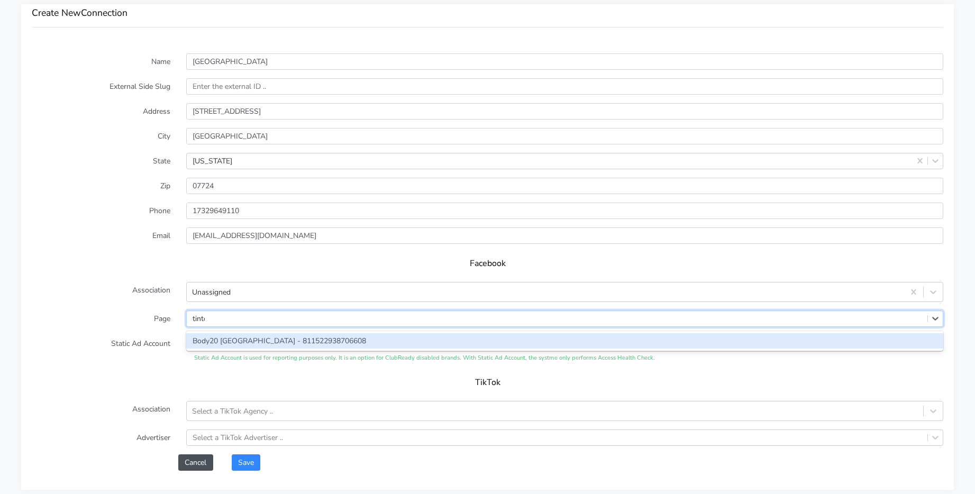
type input "tinton"
click at [256, 340] on div "Body20 [GEOGRAPHIC_DATA] - 811522938706608" at bounding box center [564, 340] width 757 height 15
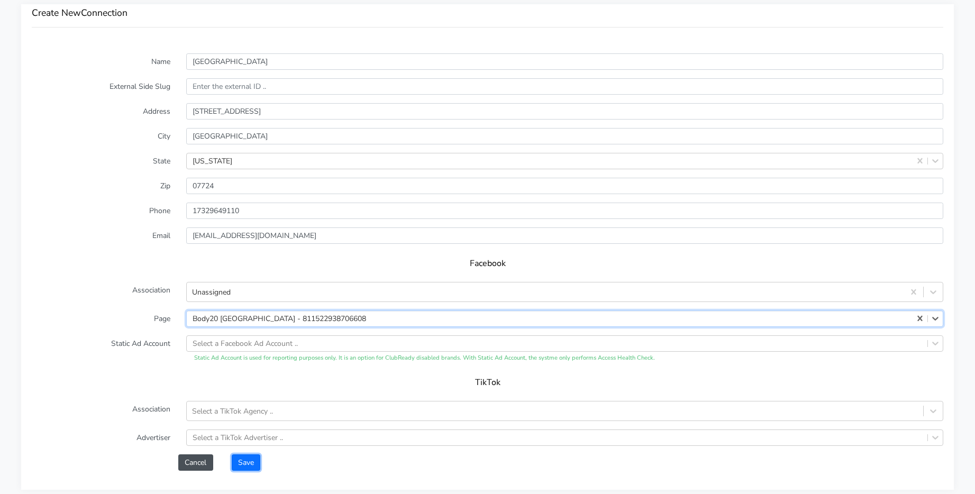
click at [246, 459] on button "Save" at bounding box center [246, 463] width 29 height 16
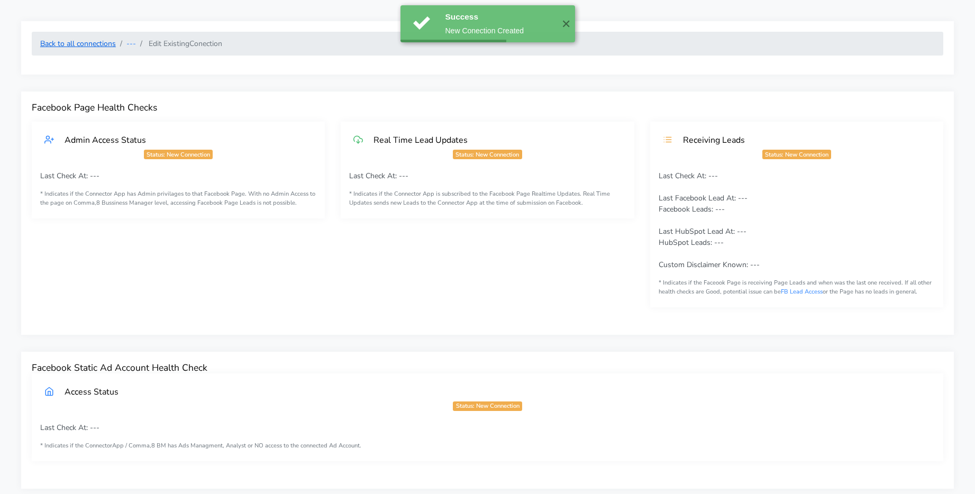
click at [95, 42] on link "Back to all connections" at bounding box center [78, 44] width 76 height 10
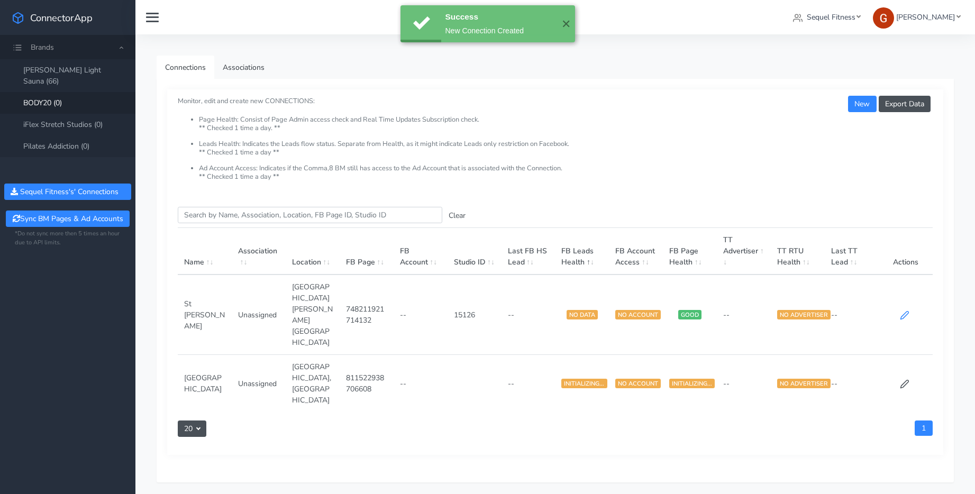
click at [904, 312] on icon at bounding box center [905, 316] width 8 height 8
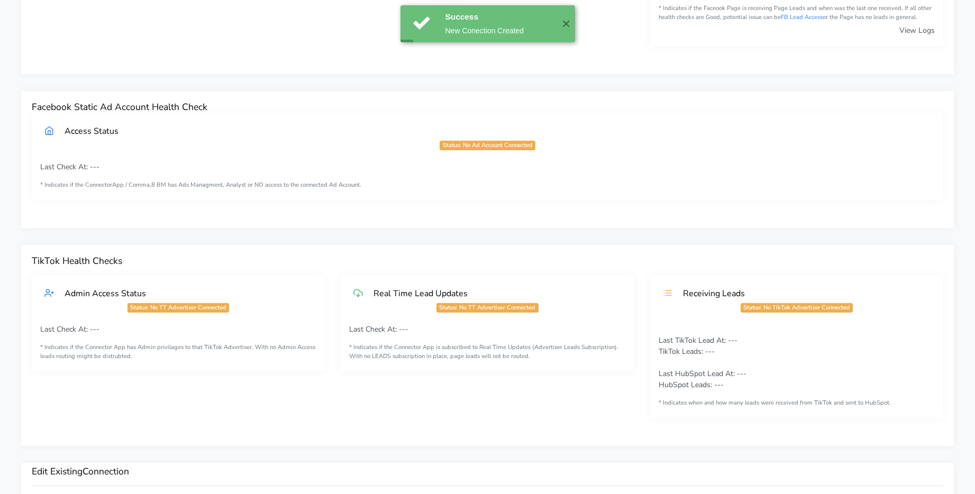
scroll to position [534, 0]
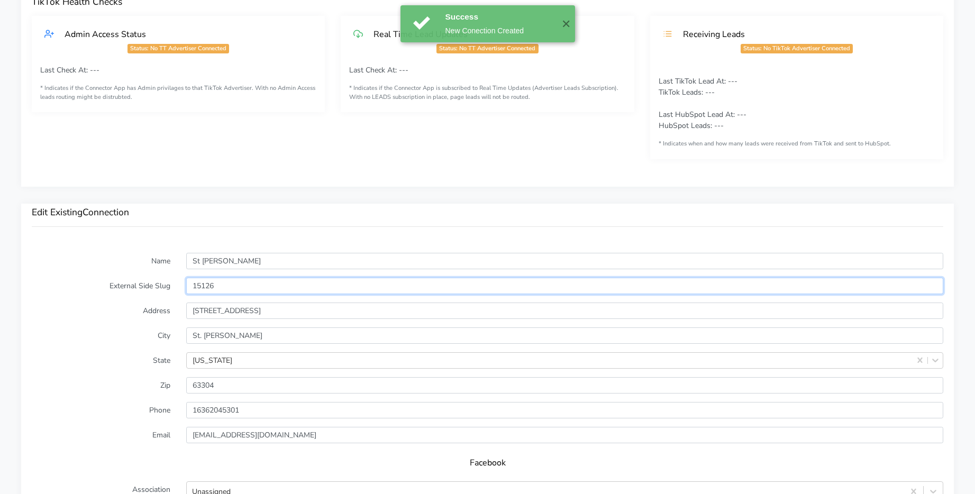
click at [209, 284] on input "15126" at bounding box center [564, 286] width 757 height 16
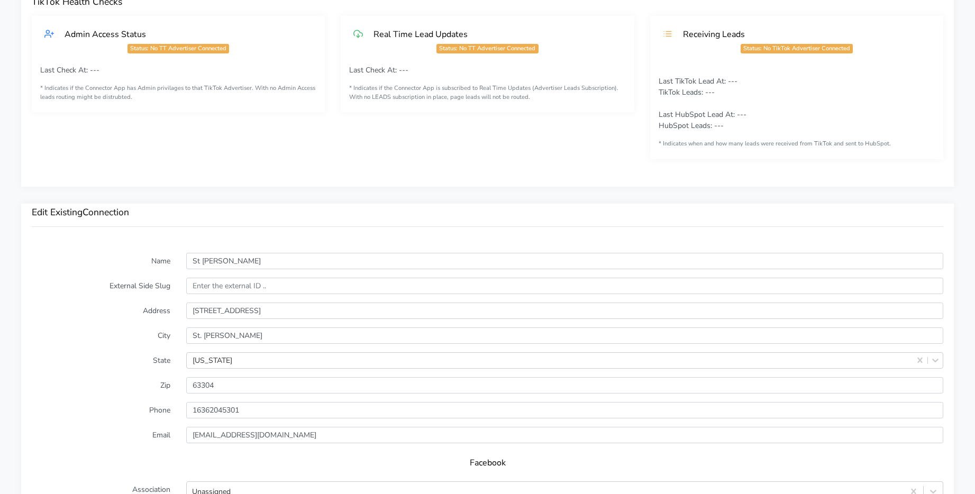
click at [98, 323] on form "Name St [PERSON_NAME] External Side Slug Address [STREET_ADDRESS][PERSON_NAME][…" at bounding box center [488, 462] width 912 height 418
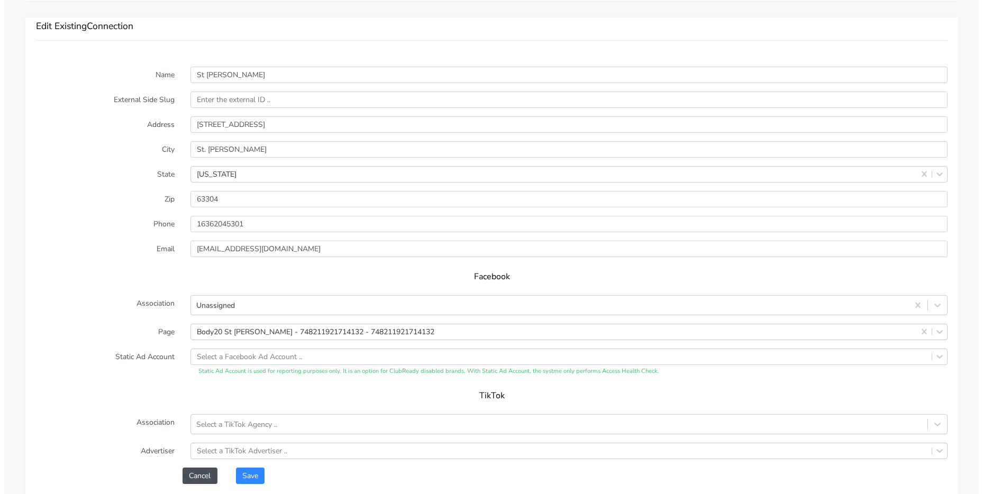
scroll to position [835, 0]
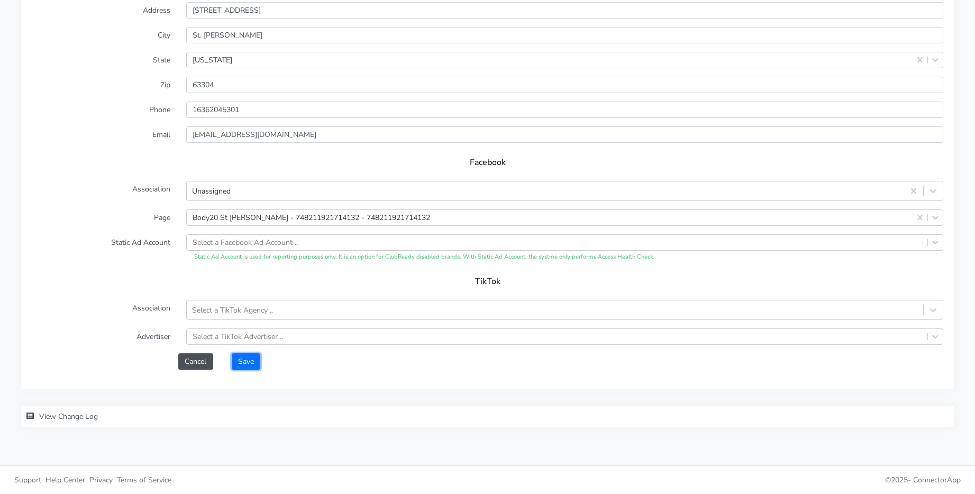
click at [235, 360] on button "Save" at bounding box center [246, 362] width 29 height 16
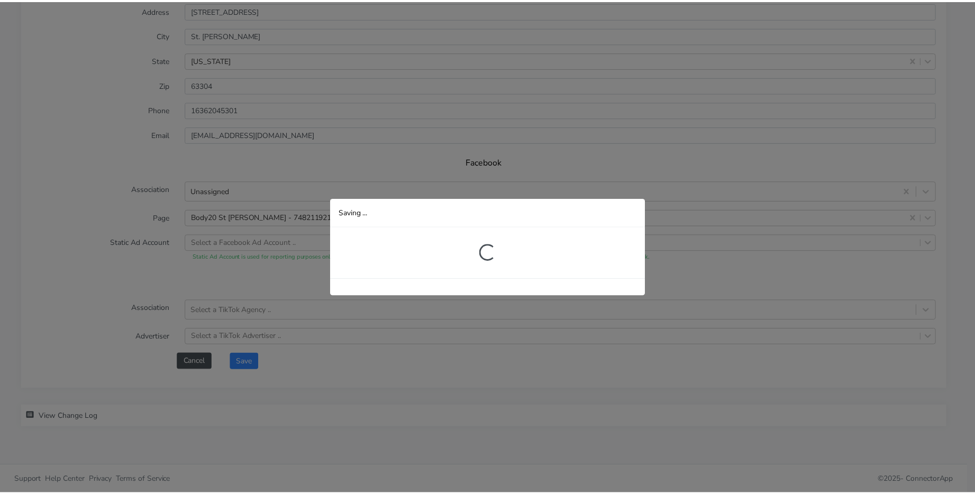
scroll to position [297, 0]
